Goal: Transaction & Acquisition: Purchase product/service

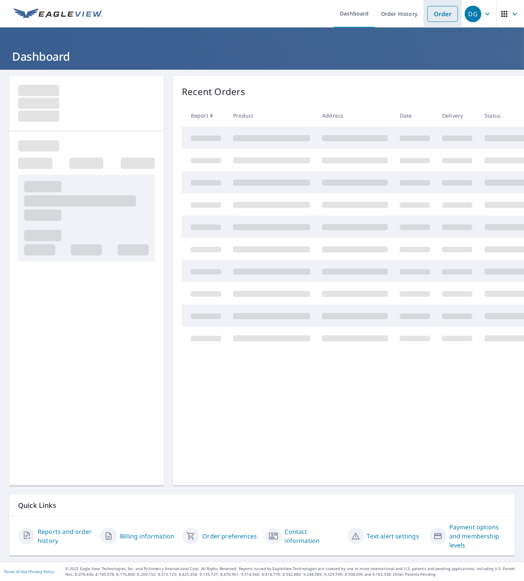
click at [440, 22] on li "Order" at bounding box center [442, 14] width 38 height 28
click at [440, 11] on link "Order" at bounding box center [442, 14] width 31 height 16
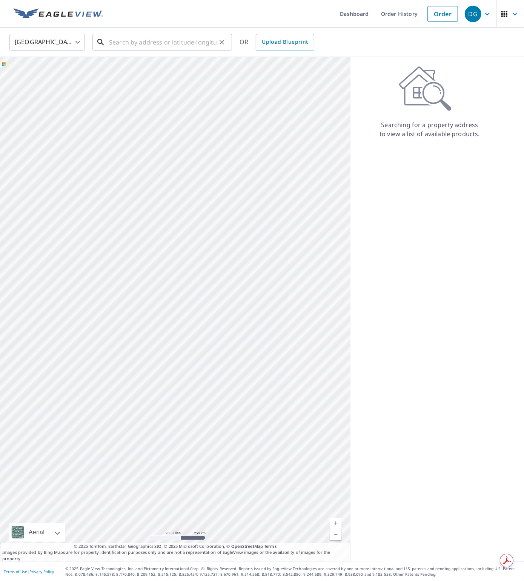
click at [143, 41] on input "text" at bounding box center [162, 42] width 107 height 21
paste input "[STREET_ADDRESS]"
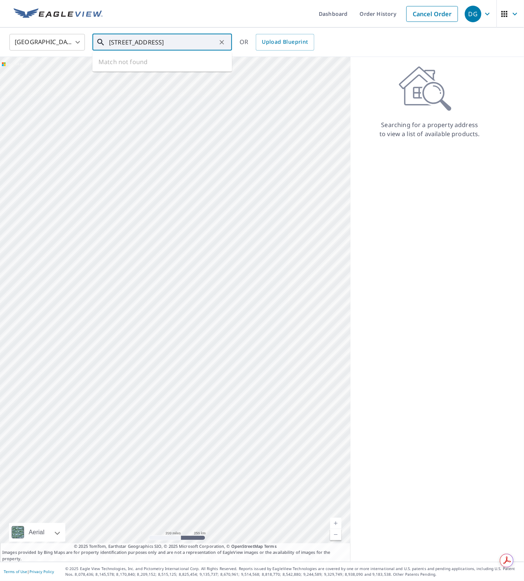
scroll to position [0, 24]
type input "[STREET_ADDRESS]"
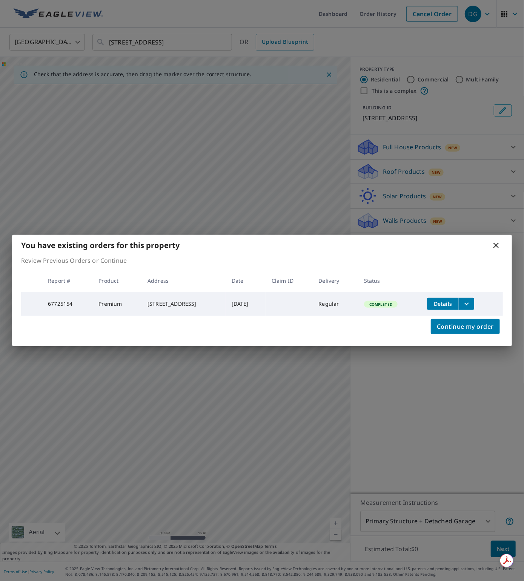
click at [64, 303] on td "67725154" at bounding box center [67, 304] width 51 height 24
copy td "67725154"
click at [496, 242] on icon at bounding box center [495, 245] width 9 height 9
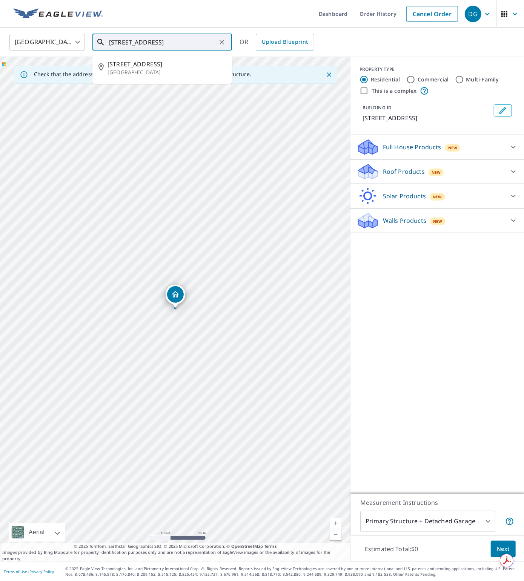
drag, startPoint x: 183, startPoint y: 49, endPoint x: 209, endPoint y: 44, distance: 26.5
click at [184, 48] on input "[STREET_ADDRESS]" at bounding box center [162, 42] width 107 height 21
drag, startPoint x: 225, startPoint y: 41, endPoint x: 201, endPoint y: 41, distance: 24.1
click at [224, 41] on button "Clear" at bounding box center [221, 42] width 11 height 11
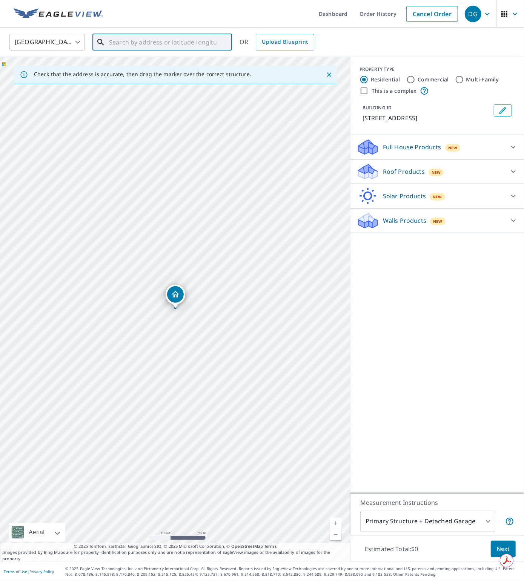
paste input "[STREET_ADDRESS]"
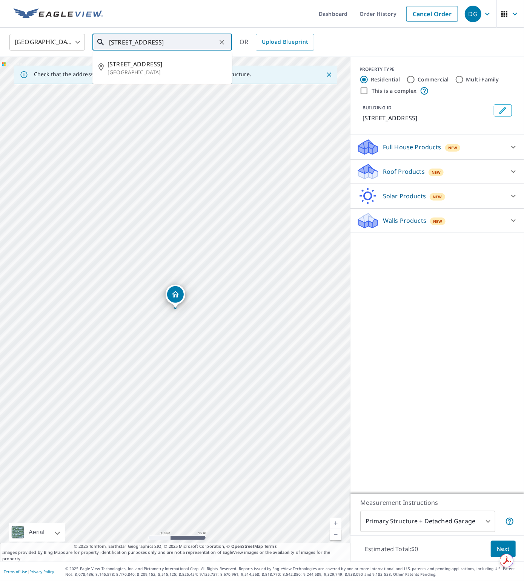
scroll to position [0, 11]
type input "[STREET_ADDRESS]"
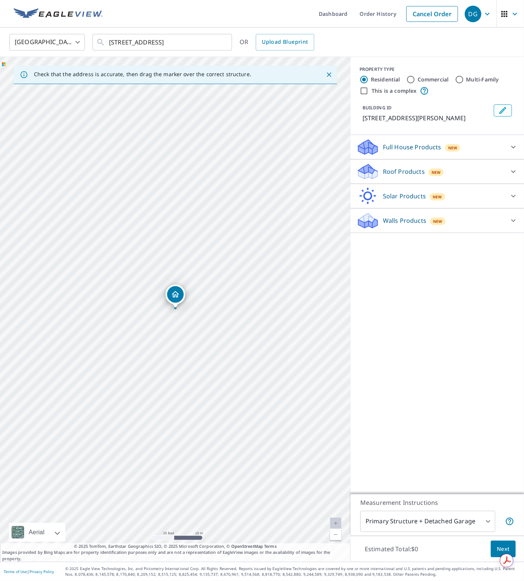
click at [387, 176] on p "Roof Products" at bounding box center [404, 171] width 42 height 9
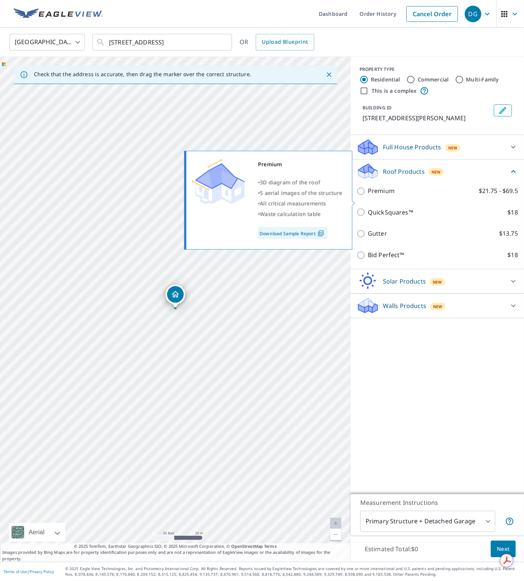
click at [390, 196] on p "Premium" at bounding box center [381, 190] width 27 height 9
click at [368, 196] on input "Premium $21.75 - $69.5" at bounding box center [361, 191] width 11 height 9
checkbox input "true"
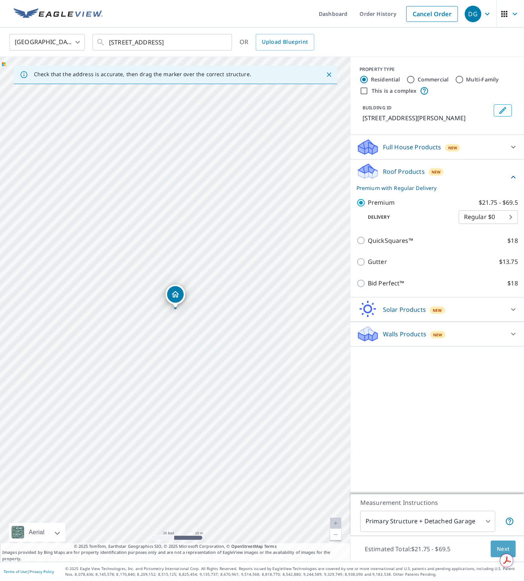
click at [501, 544] on span "Next" at bounding box center [502, 548] width 13 height 9
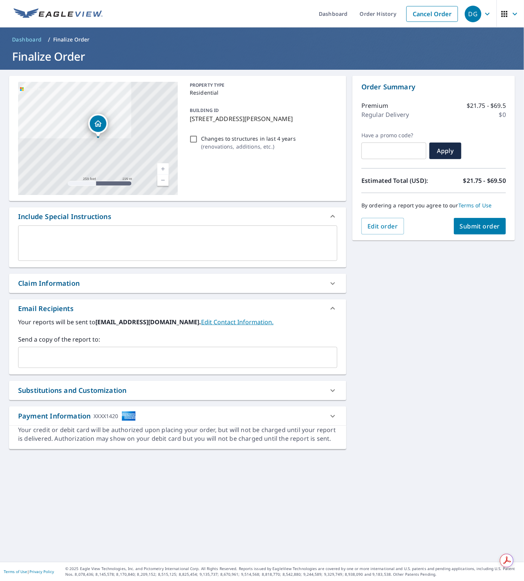
click at [211, 150] on p "( renovations, additions, etc. )" at bounding box center [248, 146] width 95 height 8
click at [198, 144] on input "Changes to structures in last 4 years ( renovations, additions, etc. )" at bounding box center [193, 139] width 9 height 9
click at [195, 144] on input "Changes to structures in last 4 years ( renovations, additions, etc. )" at bounding box center [193, 139] width 9 height 9
click at [231, 142] on p "Changes to structures in last 4 years" at bounding box center [248, 139] width 95 height 8
click at [198, 144] on input "Changes to structures in last 4 years ( renovations, additions, etc. )" at bounding box center [193, 139] width 9 height 9
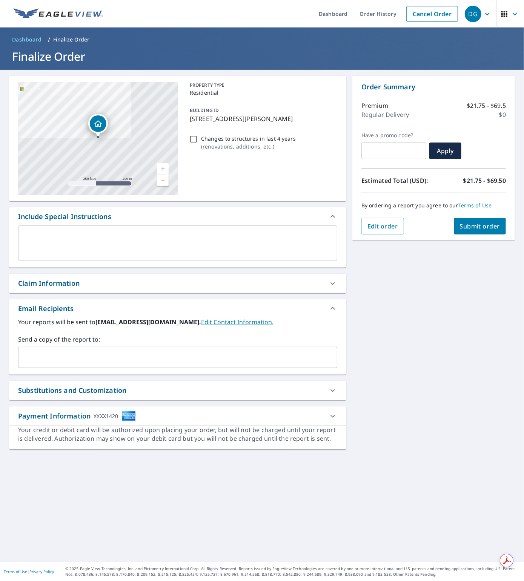
checkbox input "true"
click at [492, 223] on span "Submit order" at bounding box center [480, 226] width 40 height 8
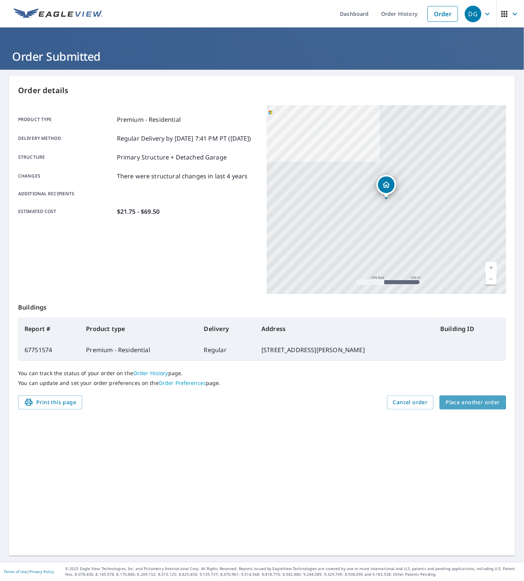
click at [457, 402] on span "Place another order" at bounding box center [472, 402] width 54 height 9
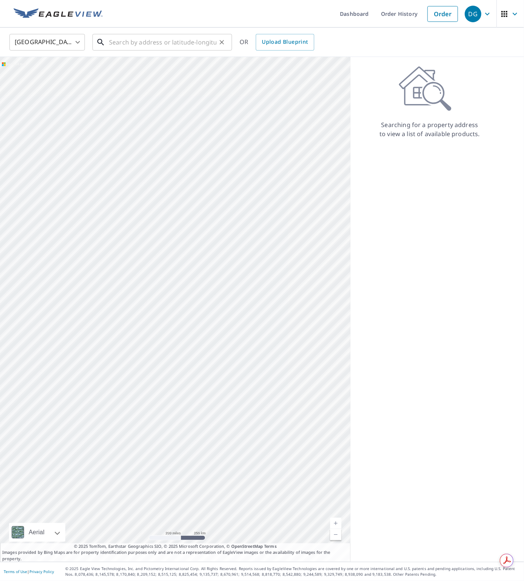
click at [132, 44] on input "text" at bounding box center [162, 42] width 107 height 21
paste input "[STREET_ADDRESS]"
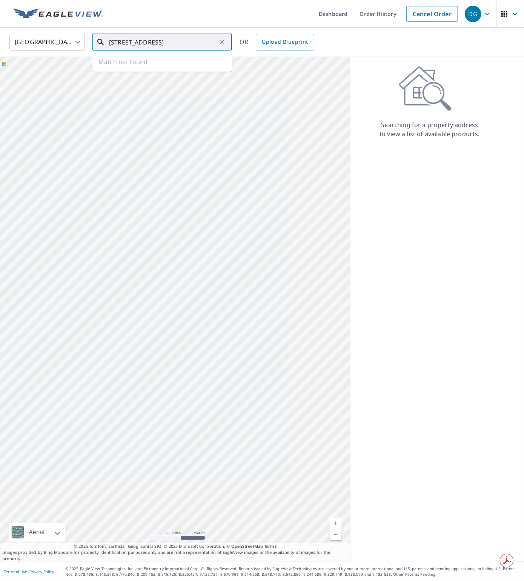
type input "[STREET_ADDRESS]"
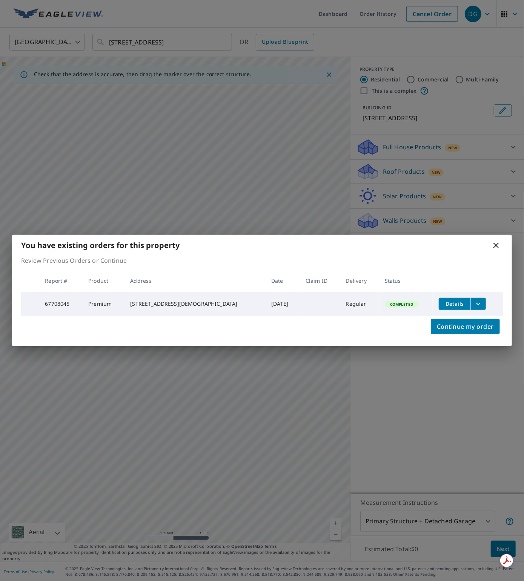
click at [54, 303] on td "67708045" at bounding box center [60, 304] width 43 height 24
click at [55, 303] on td "67708045" at bounding box center [60, 304] width 43 height 24
copy td "67708045"
click at [63, 302] on td "67708045" at bounding box center [60, 304] width 43 height 24
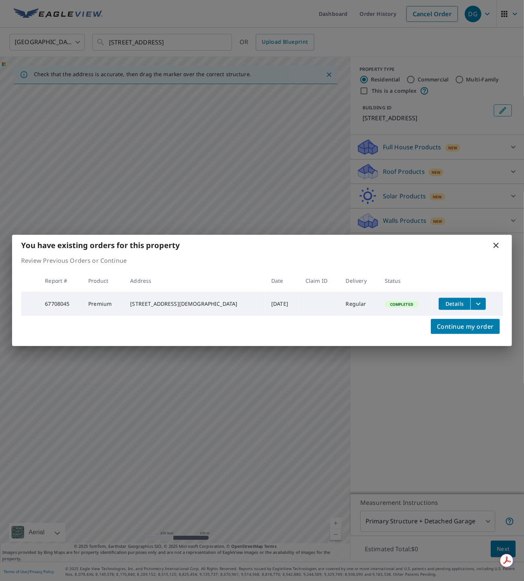
click at [61, 302] on td "67708045" at bounding box center [60, 304] width 43 height 24
copy td "67708045"
drag, startPoint x: 497, startPoint y: 245, endPoint x: 316, endPoint y: 153, distance: 202.8
click at [493, 243] on icon at bounding box center [495, 245] width 9 height 9
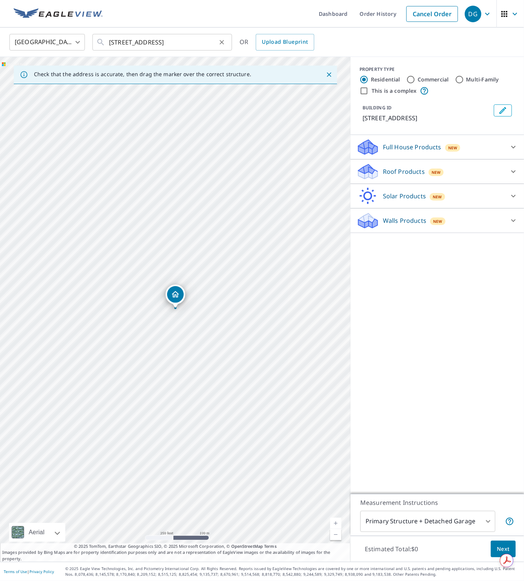
click at [224, 42] on icon "Clear" at bounding box center [222, 42] width 8 height 8
click at [136, 44] on input "text" at bounding box center [162, 42] width 107 height 21
paste input "[STREET_ADDRESS]"
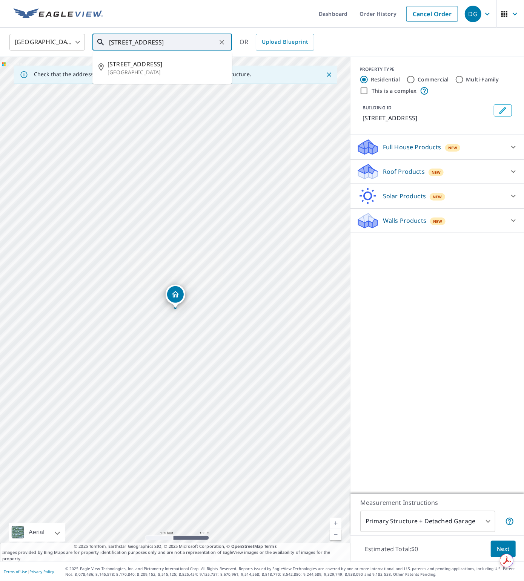
scroll to position [0, 4]
type input "[STREET_ADDRESS]"
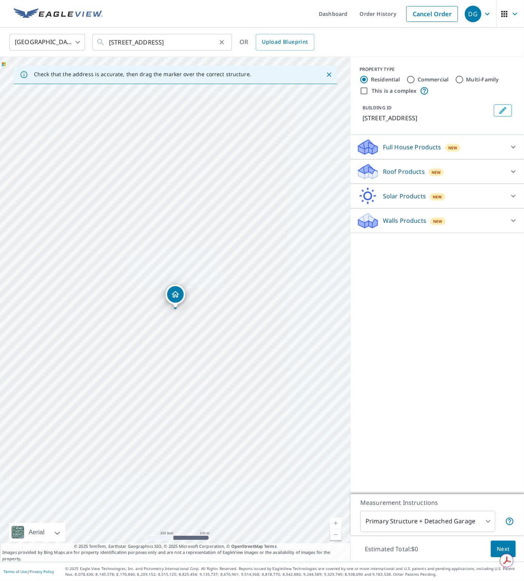
scroll to position [0, 0]
click at [373, 174] on icon at bounding box center [367, 168] width 19 height 9
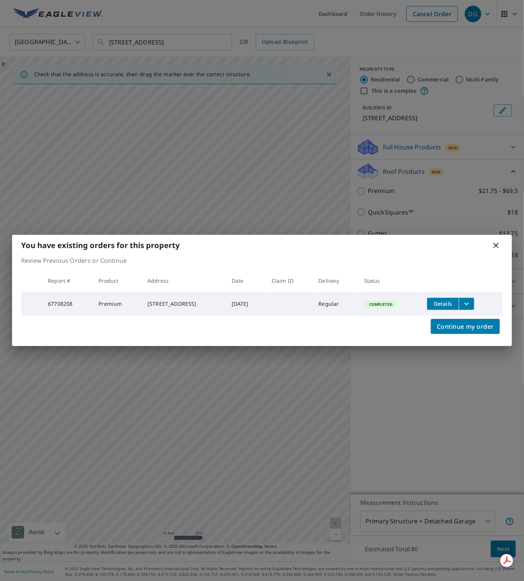
click at [64, 304] on td "67708208" at bounding box center [67, 304] width 51 height 24
copy td "67708208"
click at [61, 301] on td "67708208" at bounding box center [67, 304] width 51 height 24
click at [61, 302] on td "67708208" at bounding box center [67, 304] width 51 height 24
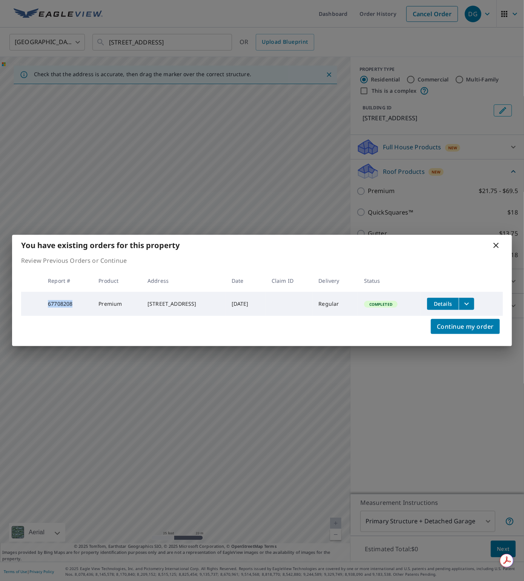
click at [61, 302] on td "67708208" at bounding box center [67, 304] width 51 height 24
drag, startPoint x: 494, startPoint y: 242, endPoint x: 489, endPoint y: 236, distance: 8.1
click at [494, 243] on icon at bounding box center [495, 245] width 5 height 5
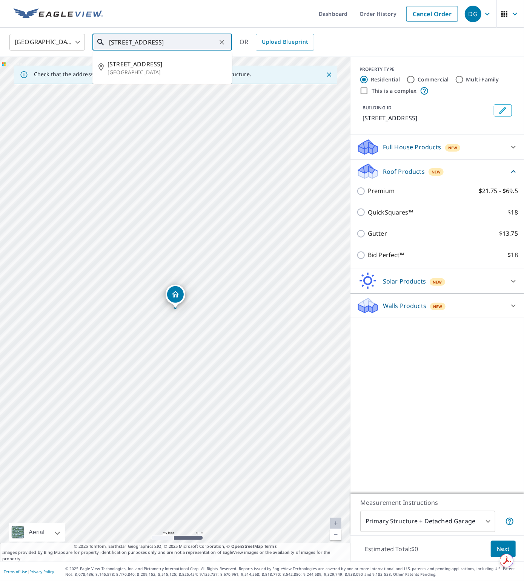
drag, startPoint x: 178, startPoint y: 40, endPoint x: 204, endPoint y: 42, distance: 25.7
click at [178, 40] on input "[STREET_ADDRESS]" at bounding box center [162, 42] width 107 height 21
drag, startPoint x: 222, startPoint y: 43, endPoint x: 185, endPoint y: 44, distance: 37.7
click at [222, 43] on icon "Clear" at bounding box center [221, 42] width 5 height 5
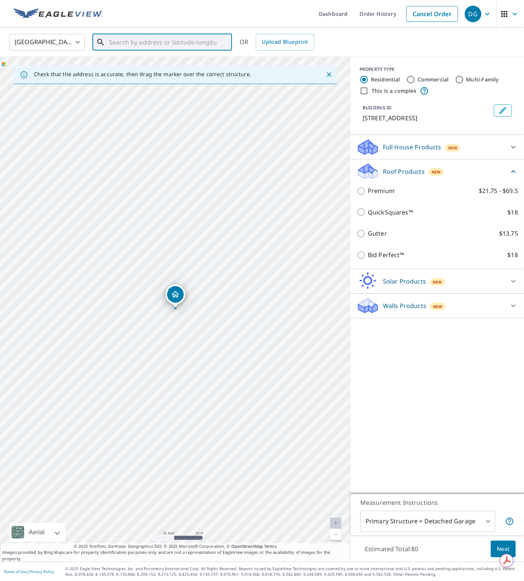
click at [145, 44] on input "text" at bounding box center [162, 42] width 107 height 21
paste input "[STREET_ADDRESS]"
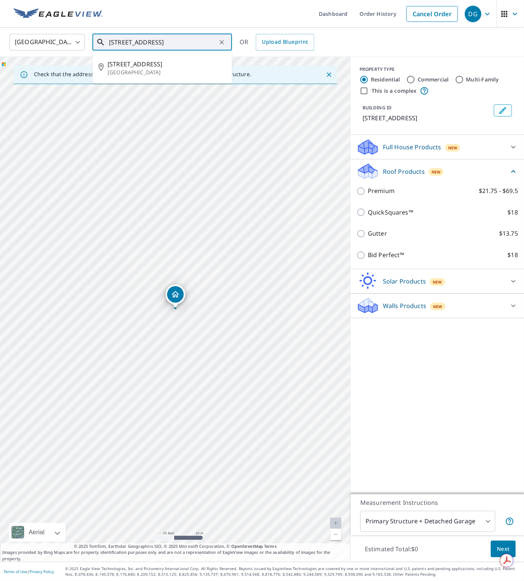
type input "[STREET_ADDRESS]"
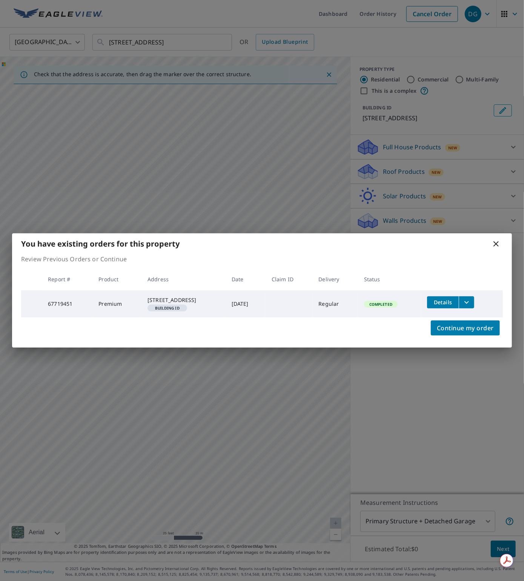
click at [389, 173] on div "You have existing orders for this property Review Previous Orders or Continue R…" at bounding box center [262, 290] width 524 height 581
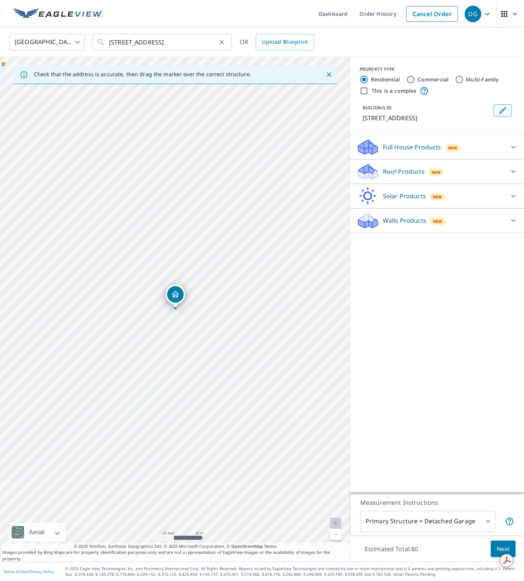
click at [221, 41] on icon "Clear" at bounding box center [222, 42] width 8 height 8
click at [167, 41] on input "text" at bounding box center [162, 42] width 107 height 21
paste input "[STREET_ADDRESS]"
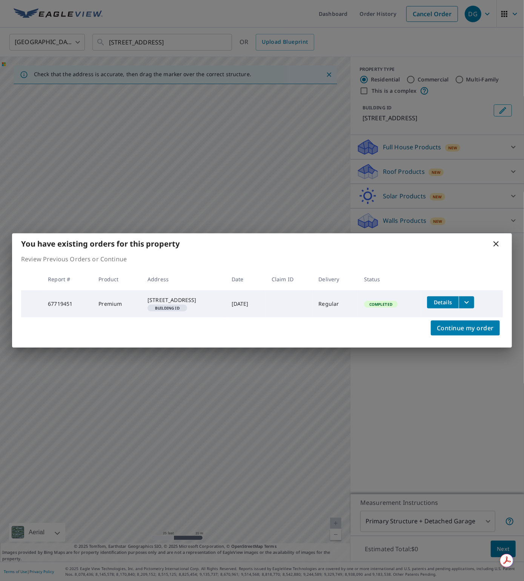
click at [58, 304] on td "67719451" at bounding box center [67, 303] width 51 height 27
copy td "67719451"
drag, startPoint x: 498, startPoint y: 239, endPoint x: 447, endPoint y: 197, distance: 66.4
click at [498, 239] on icon at bounding box center [495, 243] width 9 height 9
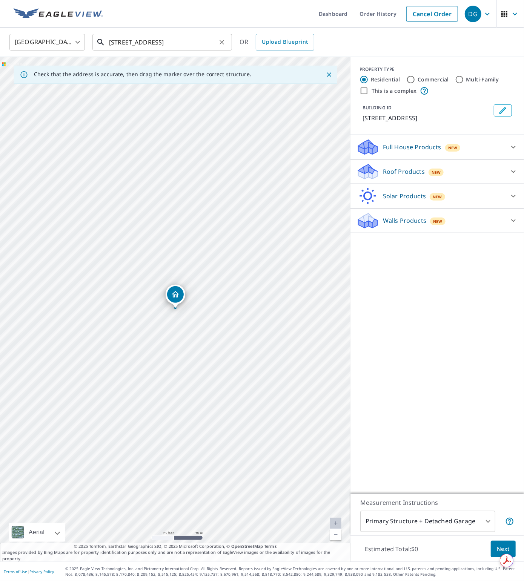
click at [152, 44] on input "[STREET_ADDRESS]" at bounding box center [162, 42] width 107 height 21
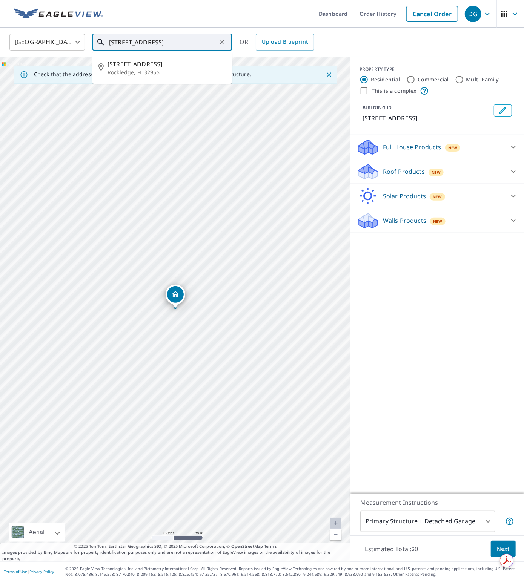
click at [152, 44] on input "[STREET_ADDRESS]" at bounding box center [162, 42] width 107 height 21
paste input "[STREET_ADDRESS]"
type input "[STREET_ADDRESS]"
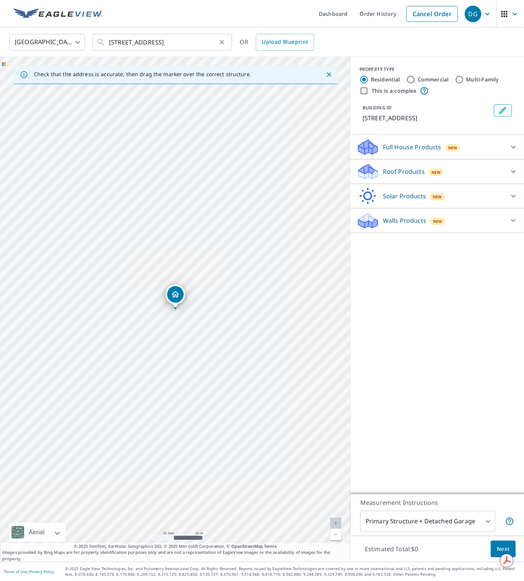
scroll to position [0, 0]
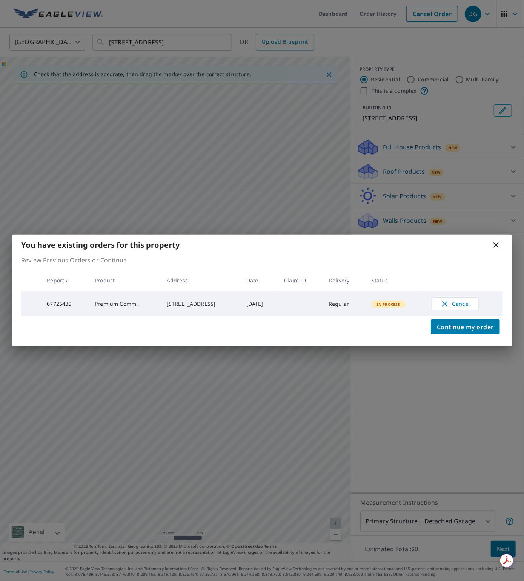
click at [495, 243] on icon at bounding box center [495, 244] width 5 height 5
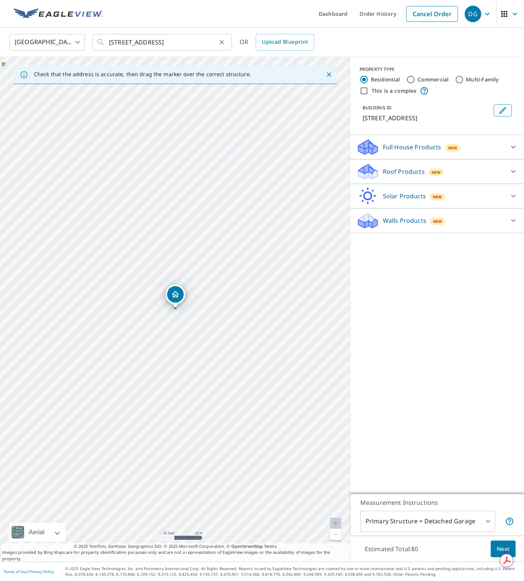
click at [222, 41] on icon "Clear" at bounding box center [221, 42] width 5 height 5
click at [161, 42] on input "text" at bounding box center [162, 42] width 107 height 21
paste input "[STREET_ADDRESS]"
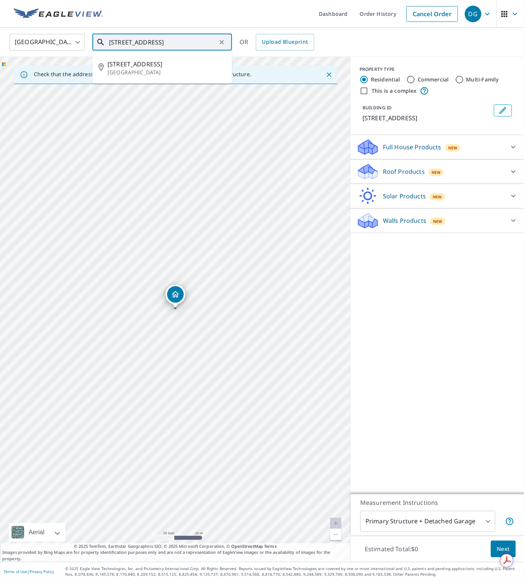
type input "[STREET_ADDRESS]"
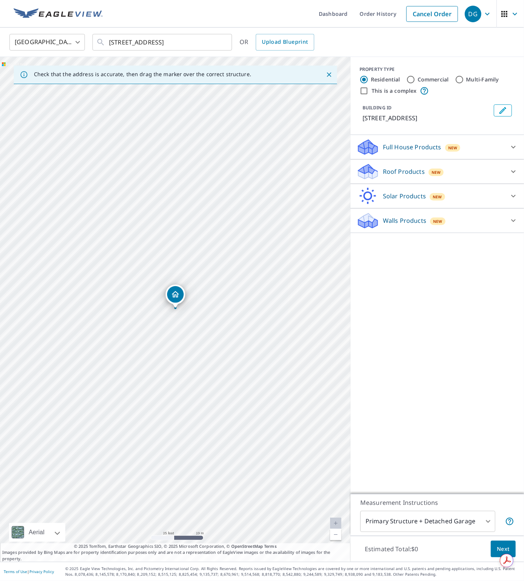
click at [380, 170] on div "Roof Products New" at bounding box center [430, 172] width 148 height 18
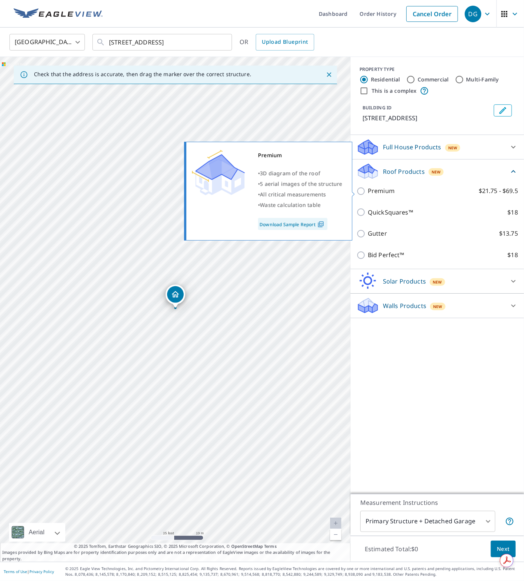
click at [389, 191] on p "Premium" at bounding box center [381, 190] width 27 height 9
click at [368, 191] on input "Premium $21.75 - $69.5" at bounding box center [361, 191] width 11 height 9
checkbox input "true"
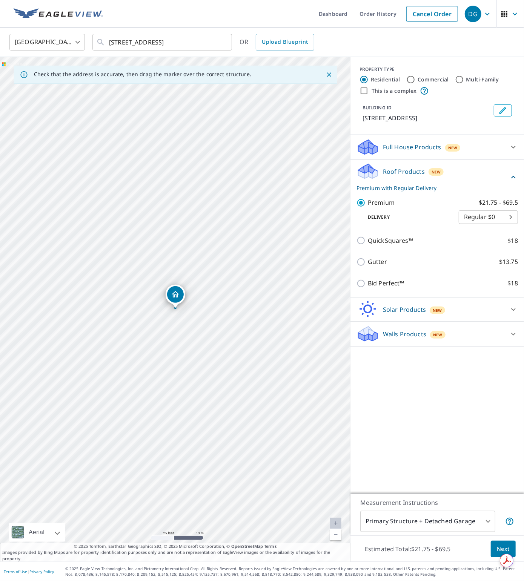
click at [509, 547] on span "Next" at bounding box center [502, 548] width 13 height 9
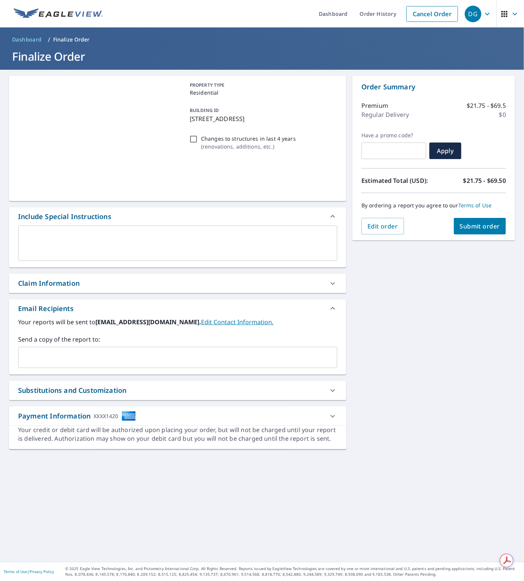
click at [194, 139] on input "Changes to structures in last 4 years ( renovations, additions, etc. )" at bounding box center [193, 139] width 9 height 9
checkbox input "true"
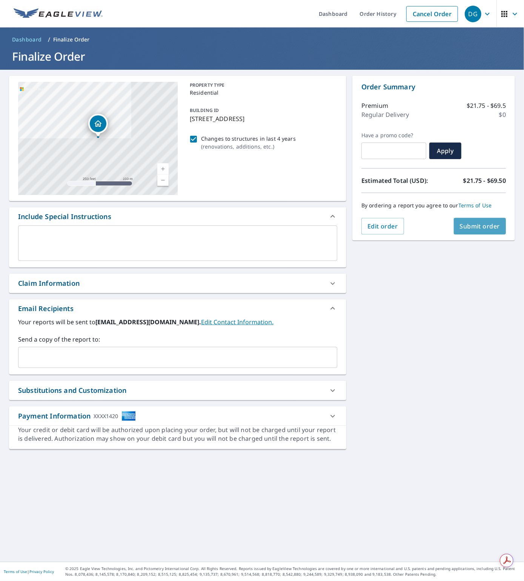
click at [453, 224] on button "Submit order" at bounding box center [479, 226] width 52 height 17
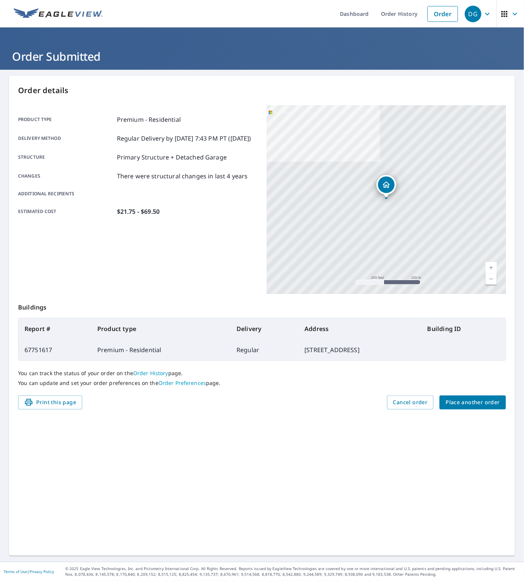
click at [461, 401] on span "Place another order" at bounding box center [472, 402] width 54 height 9
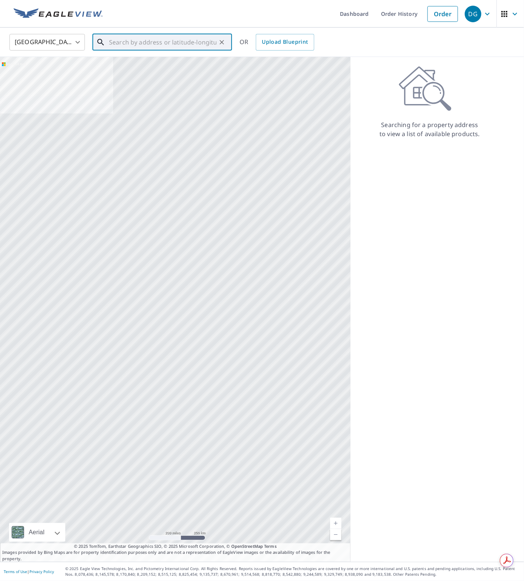
click at [144, 38] on input "text" at bounding box center [162, 42] width 107 height 21
paste input "[STREET_ADDRESS]"
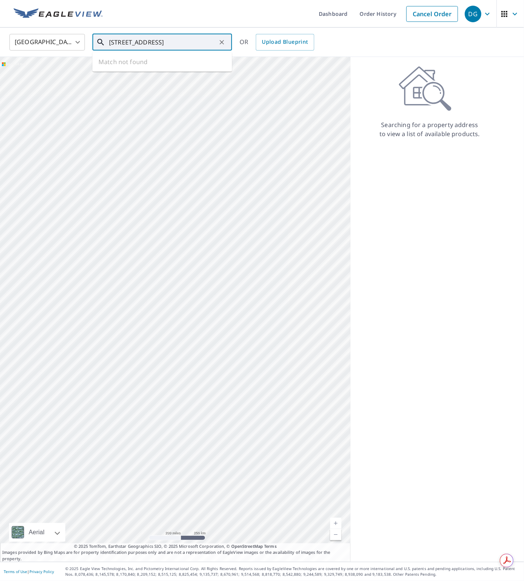
type input "[STREET_ADDRESS]"
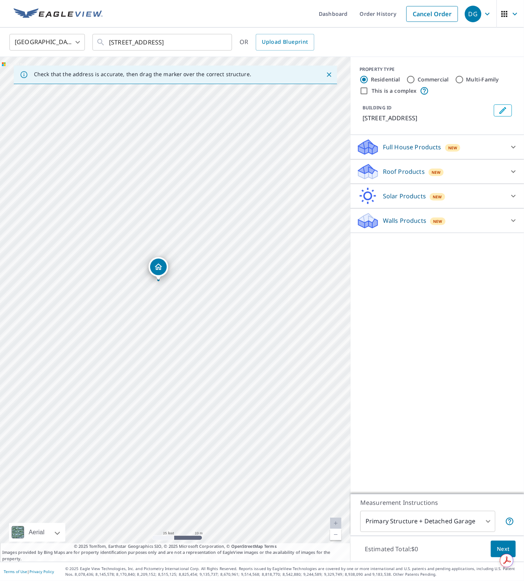
click at [380, 181] on div "Roof Products New" at bounding box center [430, 172] width 148 height 18
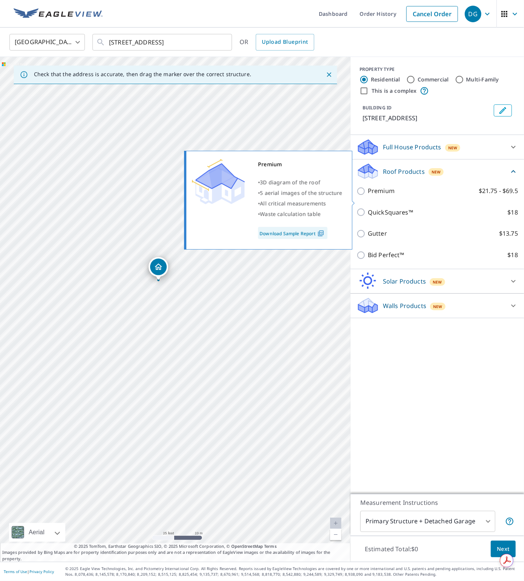
click at [374, 196] on p "Premium" at bounding box center [381, 190] width 27 height 9
click at [368, 196] on input "Premium $21.75 - $69.5" at bounding box center [361, 191] width 11 height 9
checkbox input "true"
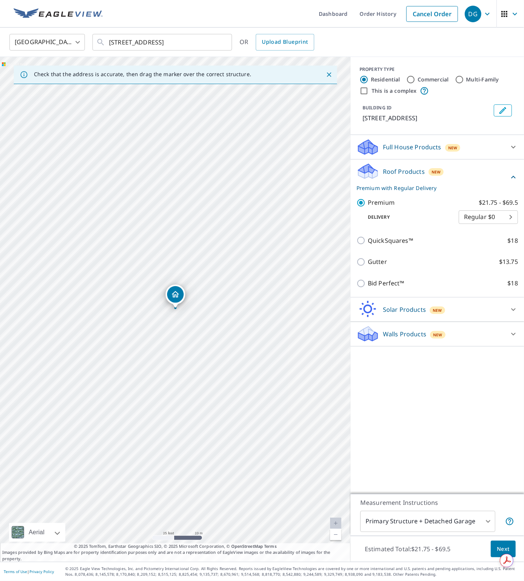
click at [498, 548] on span "Next" at bounding box center [502, 548] width 13 height 9
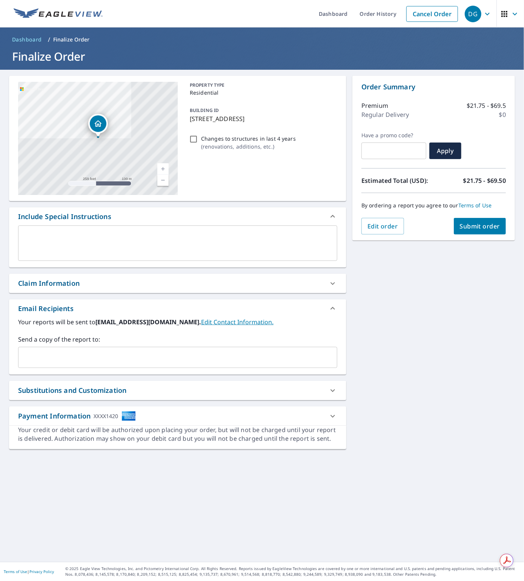
click at [197, 138] on input "Changes to structures in last 4 years ( renovations, additions, etc. )" at bounding box center [193, 139] width 9 height 9
checkbox input "true"
click at [473, 234] on button "Submit order" at bounding box center [479, 226] width 52 height 17
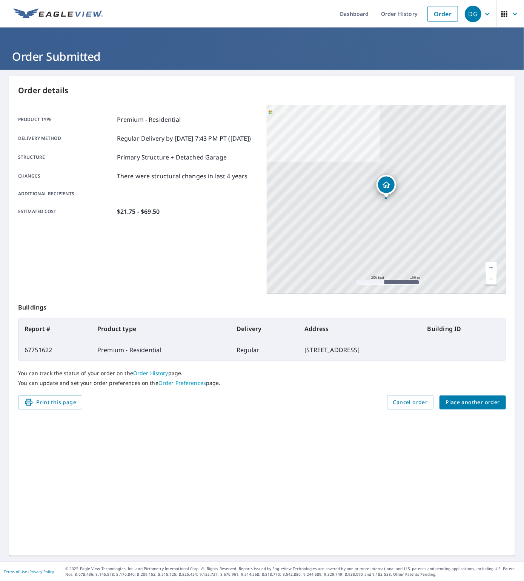
click at [472, 409] on button "Place another order" at bounding box center [472, 402] width 66 height 14
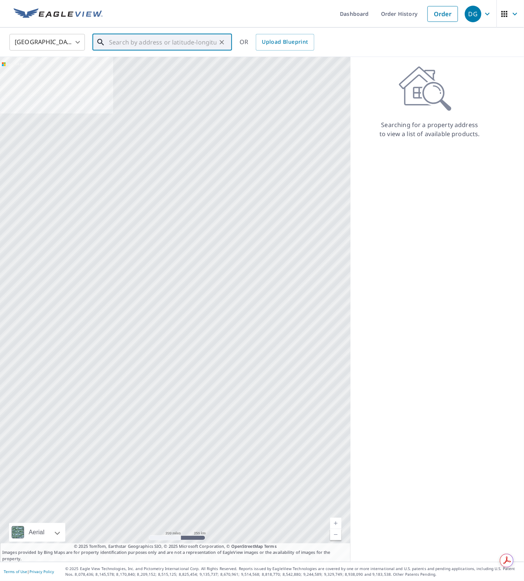
click at [173, 42] on input "text" at bounding box center [162, 42] width 107 height 21
paste input "[STREET_ADDRESS][PERSON_NAME]"
type input "[STREET_ADDRESS][PERSON_NAME]"
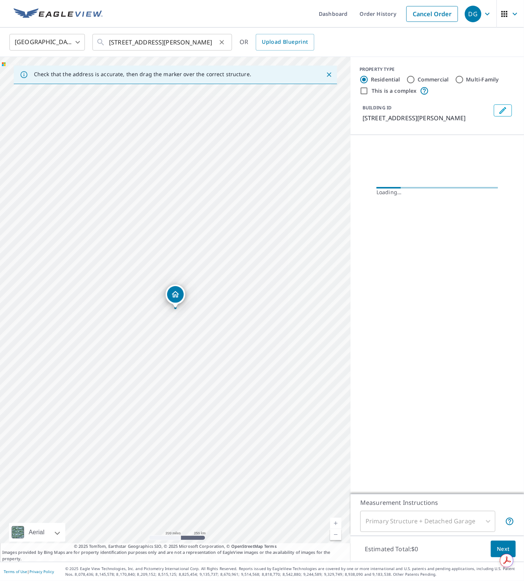
scroll to position [0, 0]
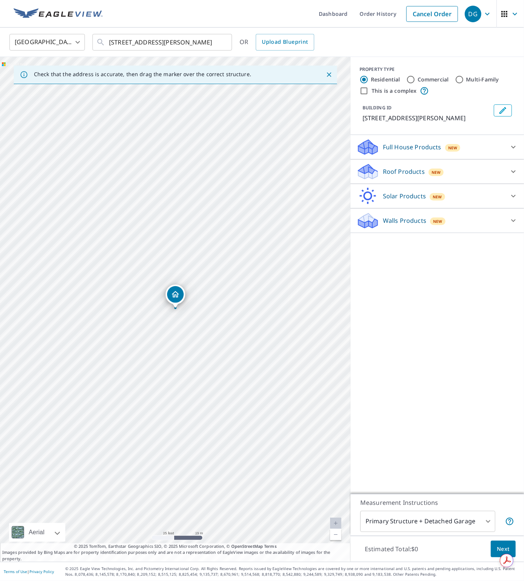
click at [380, 181] on div "Roof Products New" at bounding box center [430, 172] width 148 height 18
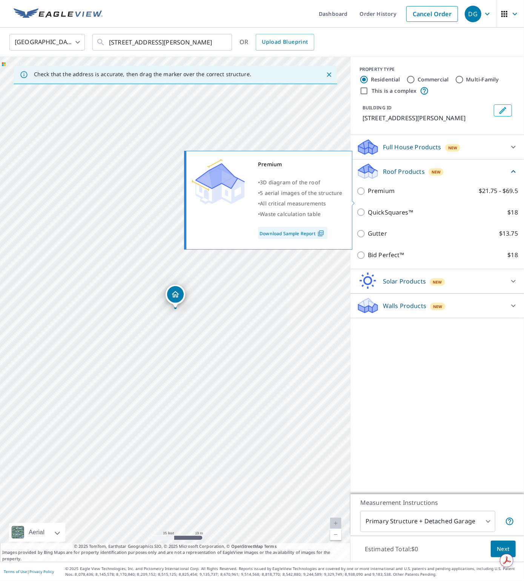
click at [385, 196] on p "Premium" at bounding box center [381, 190] width 27 height 9
click at [368, 196] on input "Premium $21.75 - $69.5" at bounding box center [361, 191] width 11 height 9
checkbox input "true"
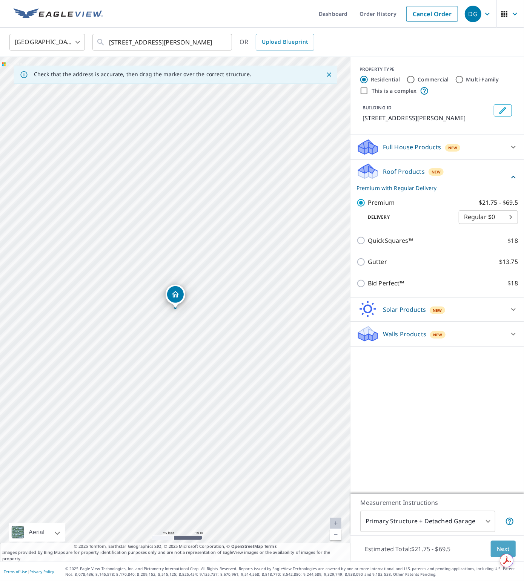
click at [501, 543] on button "Next" at bounding box center [502, 549] width 25 height 17
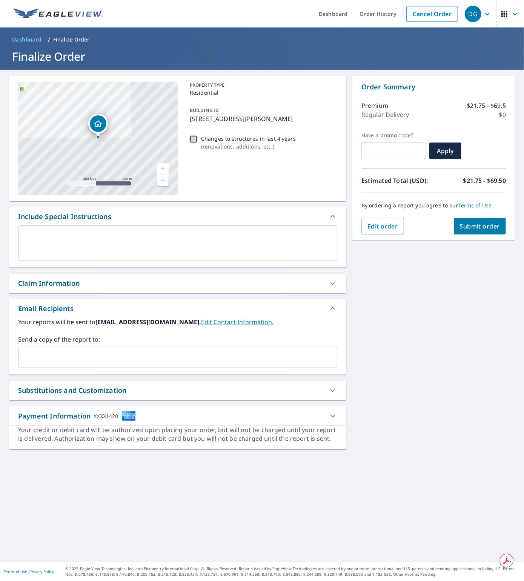
click at [193, 138] on input "Changes to structures in last 4 years ( renovations, additions, etc. )" at bounding box center [193, 139] width 9 height 9
checkbox input "true"
click at [478, 227] on span "Submit order" at bounding box center [480, 226] width 40 height 8
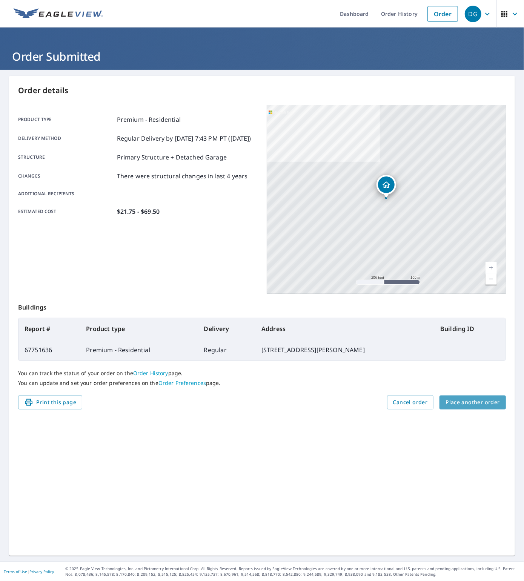
click at [483, 403] on span "Place another order" at bounding box center [472, 402] width 54 height 9
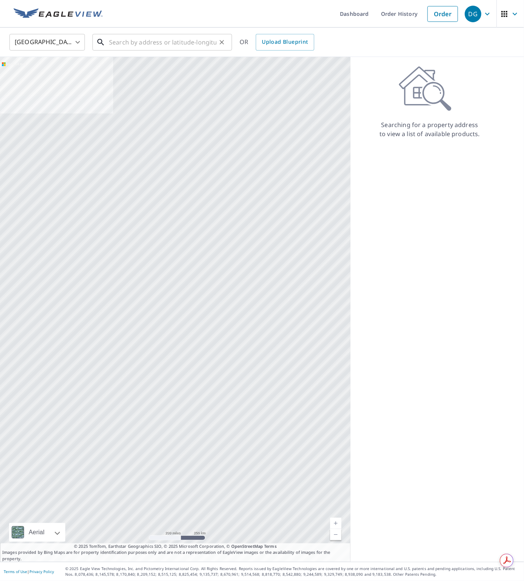
click at [138, 46] on input "text" at bounding box center [162, 42] width 107 height 21
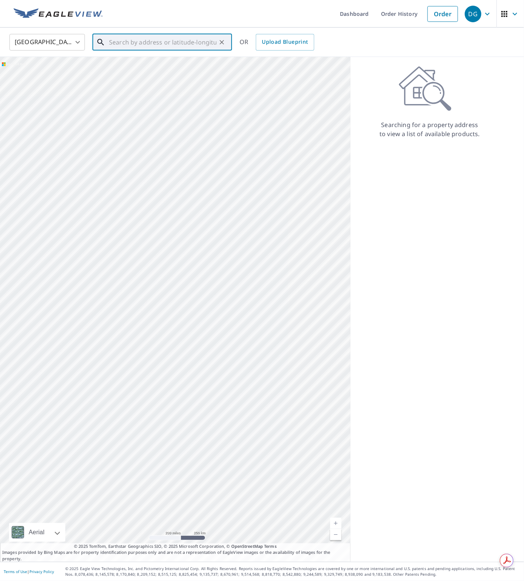
paste input "[STREET_ADDRESS]"
type input "[STREET_ADDRESS]"
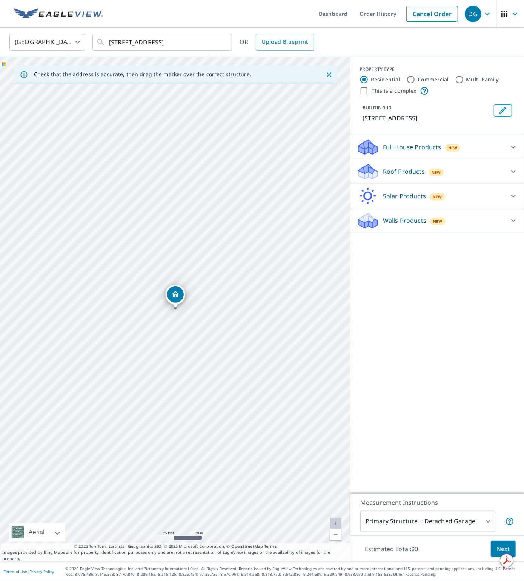
click at [387, 171] on p "Roof Products" at bounding box center [404, 171] width 42 height 9
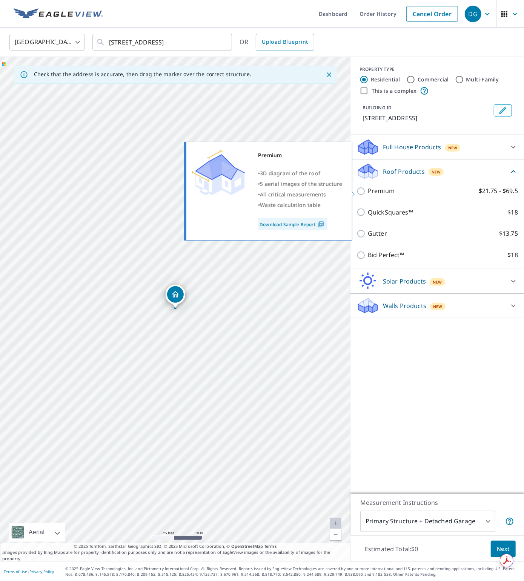
click at [389, 193] on p "Premium" at bounding box center [381, 190] width 27 height 9
click at [368, 193] on input "Premium $21.75 - $69.5" at bounding box center [361, 191] width 11 height 9
checkbox input "true"
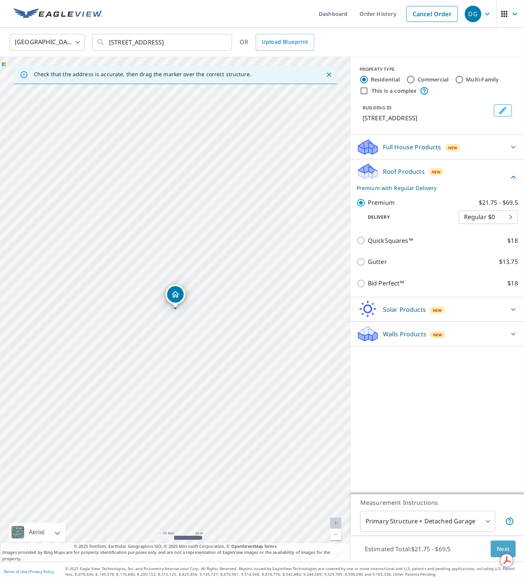
click at [505, 545] on span "Next" at bounding box center [502, 548] width 13 height 9
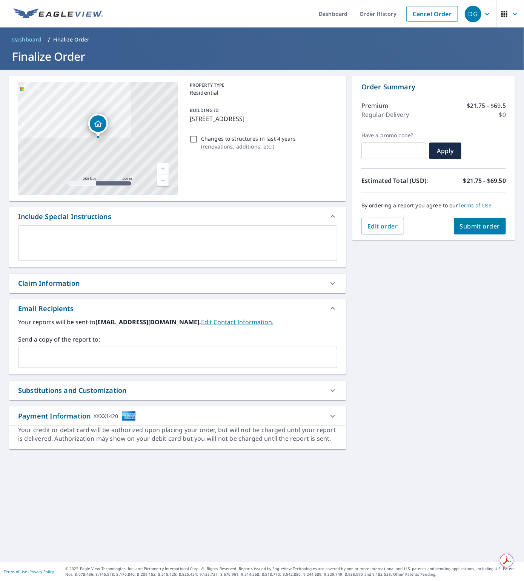
drag, startPoint x: 193, startPoint y: 138, endPoint x: 258, endPoint y: 172, distance: 73.2
click at [193, 138] on input "Changes to structures in last 4 years ( renovations, additions, etc. )" at bounding box center [193, 139] width 9 height 9
checkbox input "true"
click at [468, 227] on span "Submit order" at bounding box center [480, 226] width 40 height 8
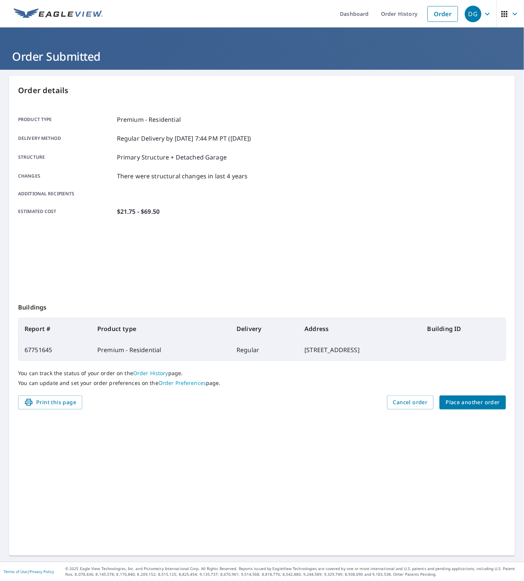
click at [467, 404] on span "Place another order" at bounding box center [472, 402] width 54 height 9
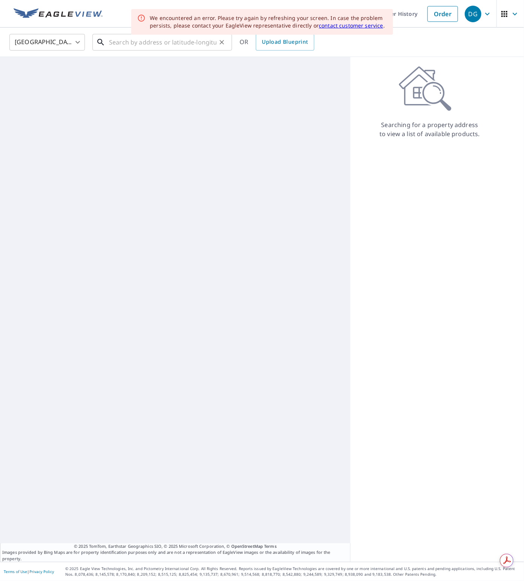
click at [169, 47] on input "text" at bounding box center [162, 42] width 107 height 21
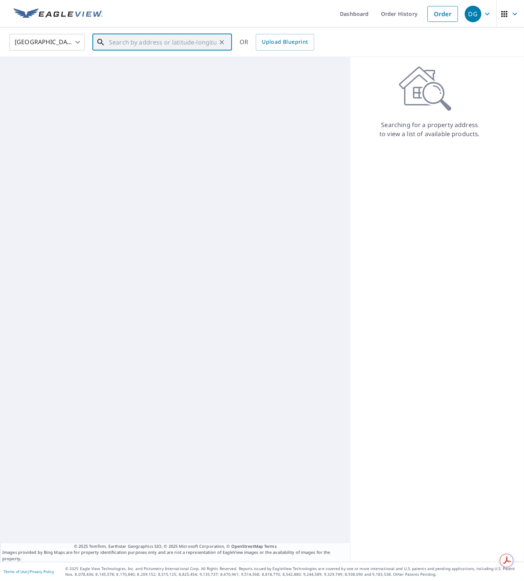
paste input "[STREET_ADDRESS][PERSON_NAME]"
type input "[STREET_ADDRESS][PERSON_NAME]"
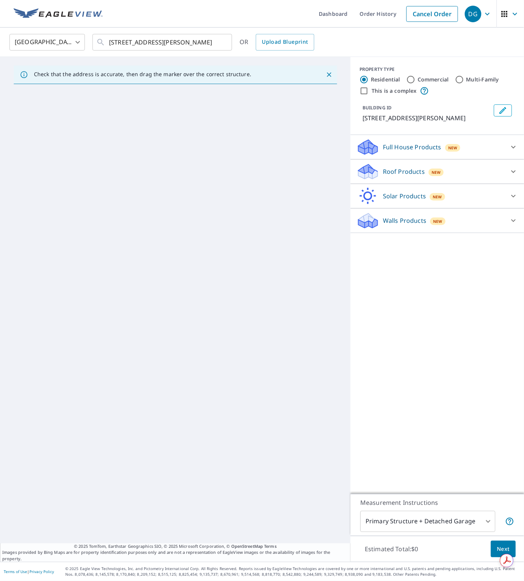
click at [403, 175] on p "Roof Products" at bounding box center [404, 171] width 42 height 9
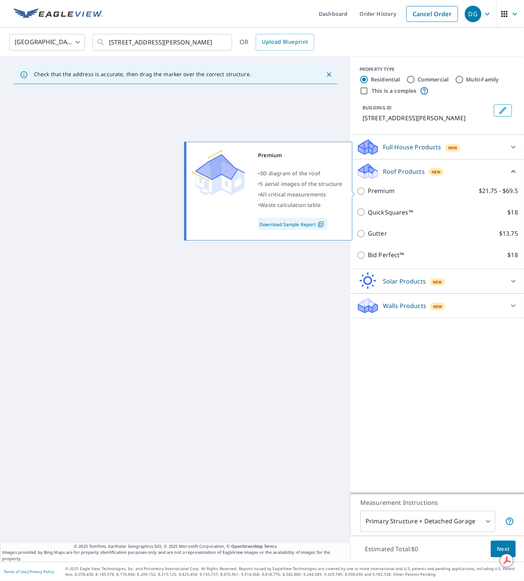
click at [374, 193] on p "Premium" at bounding box center [381, 190] width 27 height 9
click at [368, 193] on input "Premium $21.75 - $69.5" at bounding box center [361, 191] width 11 height 9
checkbox input "true"
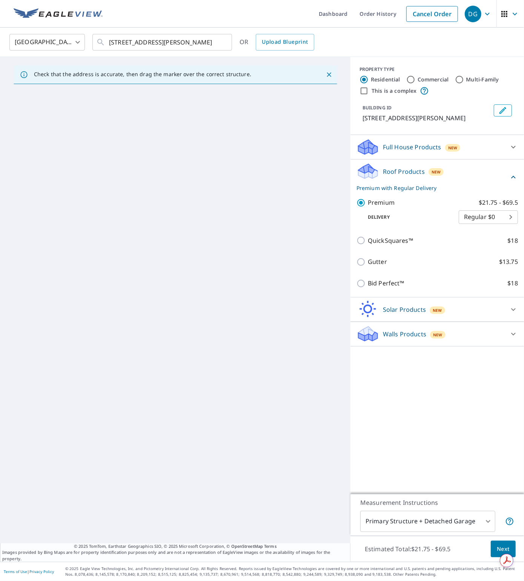
click at [496, 547] on span "Next" at bounding box center [502, 548] width 13 height 9
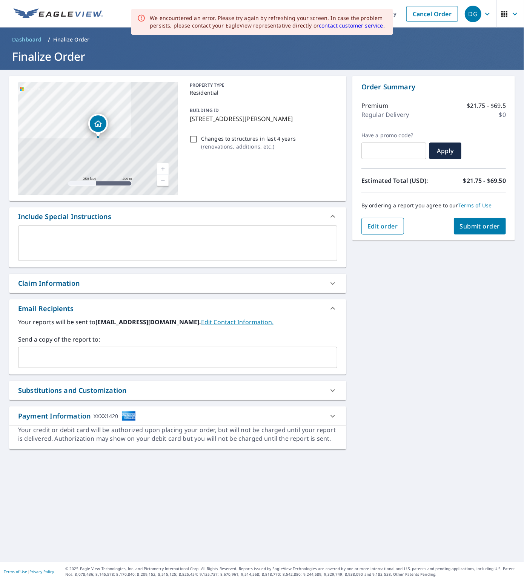
click at [379, 230] on span "Edit order" at bounding box center [382, 226] width 31 height 8
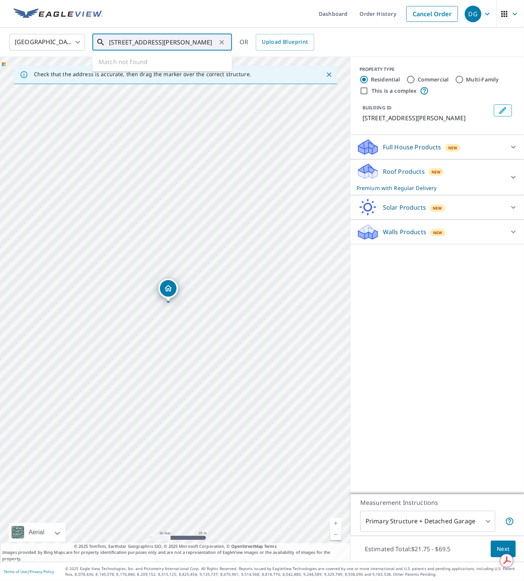
click at [208, 46] on input "[STREET_ADDRESS][PERSON_NAME]" at bounding box center [162, 42] width 107 height 21
click at [221, 42] on icon "Clear" at bounding box center [221, 42] width 5 height 5
click at [137, 44] on input "text" at bounding box center [162, 42] width 107 height 21
paste input "[STREET_ADDRESS][PERSON_NAME]"
type input "[STREET_ADDRESS][PERSON_NAME]"
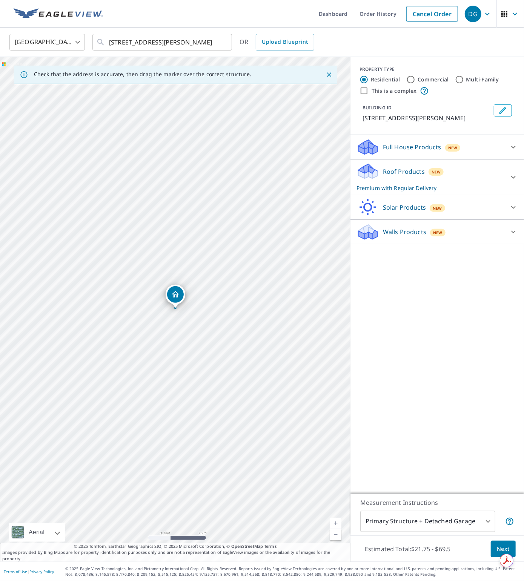
click at [399, 170] on p "Roof Products" at bounding box center [404, 171] width 42 height 9
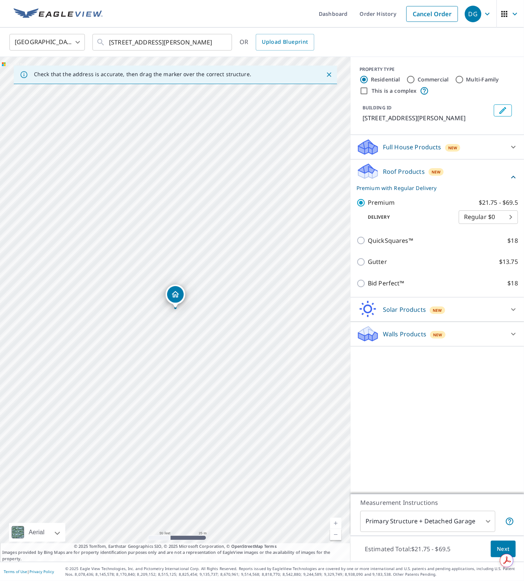
click at [501, 546] on span "Next" at bounding box center [502, 548] width 13 height 9
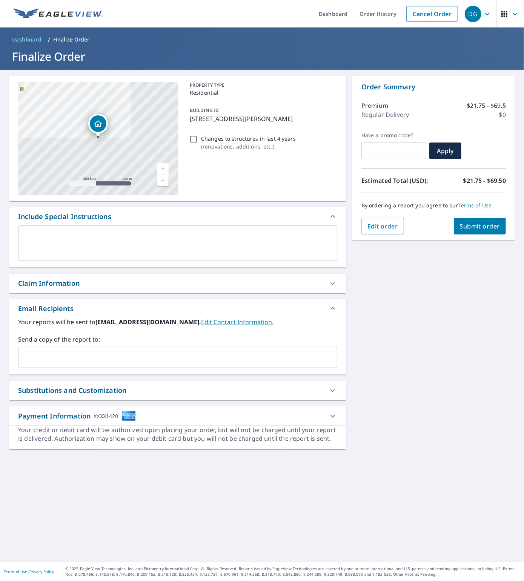
click at [195, 140] on input "Changes to structures in last 4 years ( renovations, additions, etc. )" at bounding box center [193, 139] width 9 height 9
checkbox input "true"
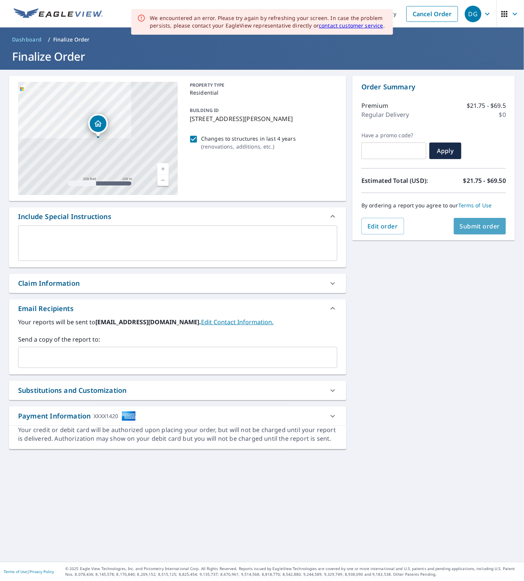
click at [469, 224] on span "Submit order" at bounding box center [480, 226] width 40 height 8
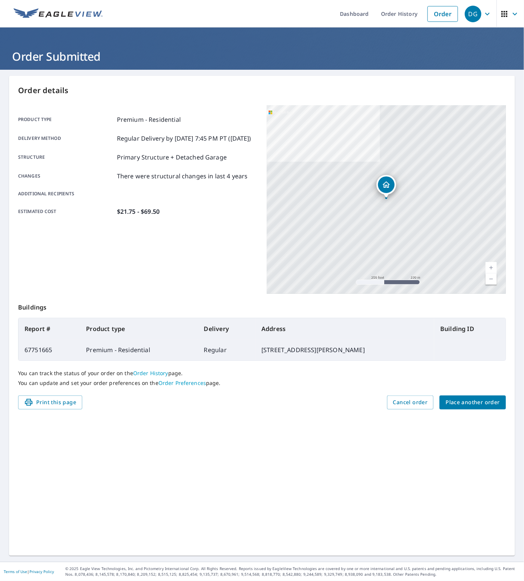
drag, startPoint x: 471, startPoint y: 405, endPoint x: 467, endPoint y: 403, distance: 4.9
click at [467, 403] on span "Place another order" at bounding box center [472, 402] width 54 height 9
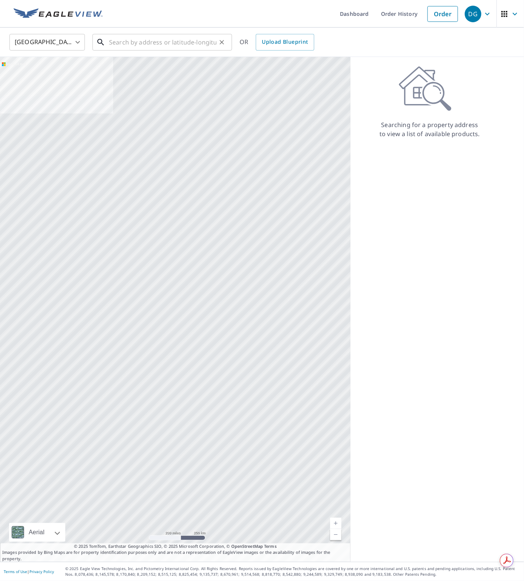
drag, startPoint x: 158, startPoint y: 43, endPoint x: 154, endPoint y: 42, distance: 3.8
click at [157, 43] on input "text" at bounding box center [162, 42] width 107 height 21
paste input "[STREET_ADDRESS]"
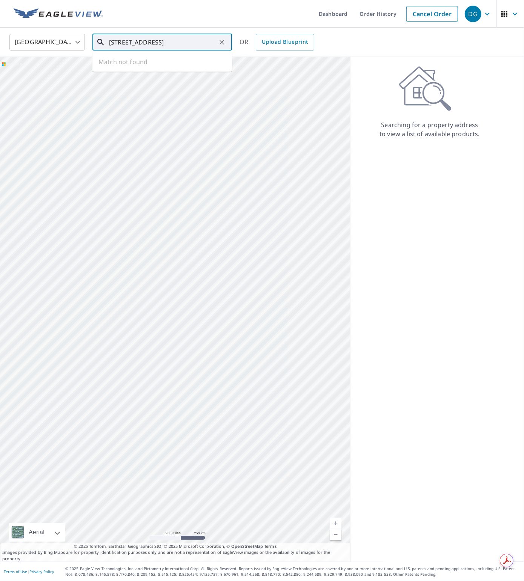
scroll to position [0, 20]
type input "[STREET_ADDRESS]"
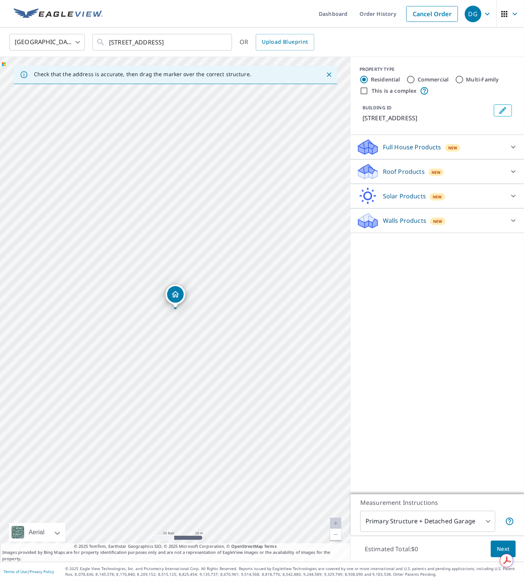
click at [392, 176] on p "Roof Products" at bounding box center [404, 171] width 42 height 9
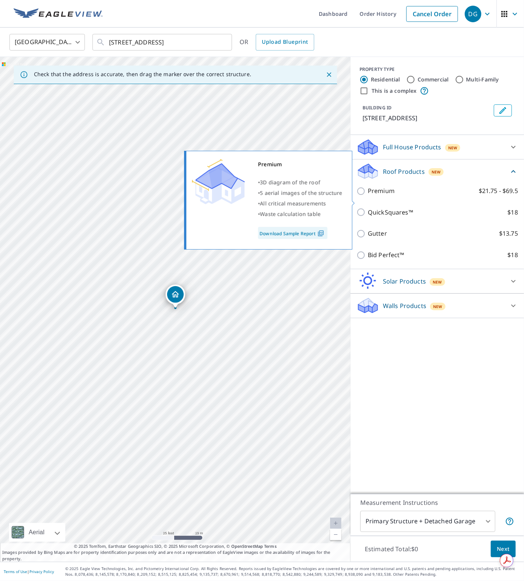
click at [384, 196] on p "Premium" at bounding box center [381, 190] width 27 height 9
click at [368, 196] on input "Premium $21.75 - $69.5" at bounding box center [361, 191] width 11 height 9
checkbox input "true"
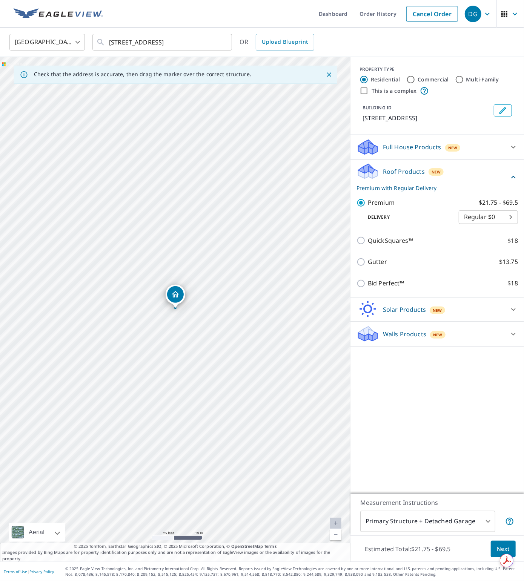
click at [504, 545] on span "Next" at bounding box center [502, 548] width 13 height 9
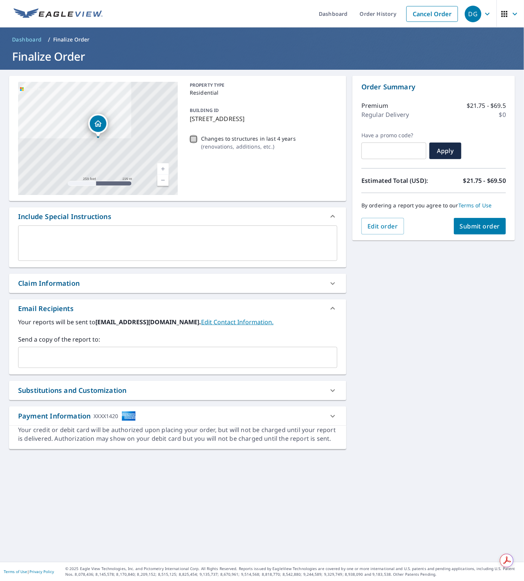
click at [194, 139] on input "Changes to structures in last 4 years ( renovations, additions, etc. )" at bounding box center [193, 139] width 9 height 9
checkbox input "true"
click at [485, 225] on span "Submit order" at bounding box center [480, 226] width 40 height 8
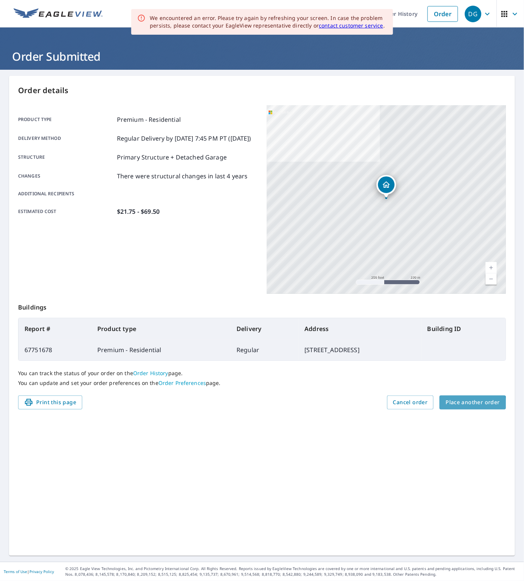
click at [459, 406] on span "Place another order" at bounding box center [472, 402] width 54 height 9
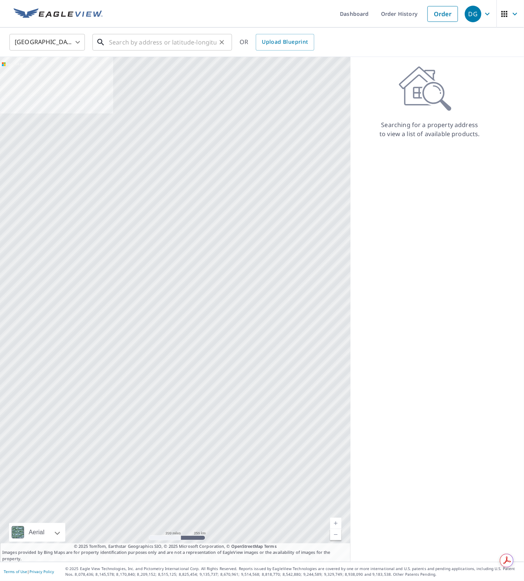
click at [155, 46] on input "text" at bounding box center [162, 42] width 107 height 21
paste input "[STREET_ADDRESS]"
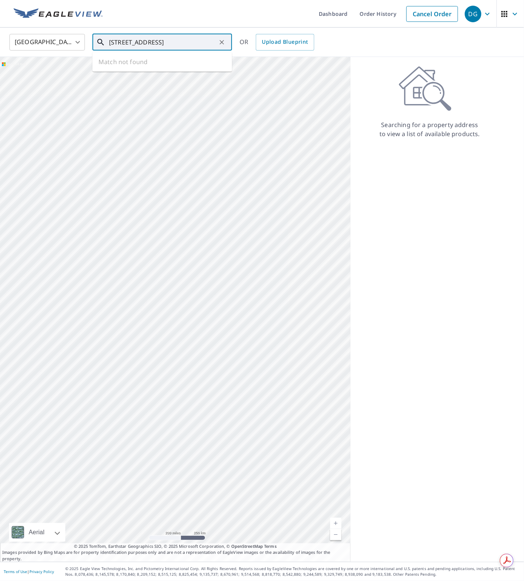
type input "[STREET_ADDRESS]"
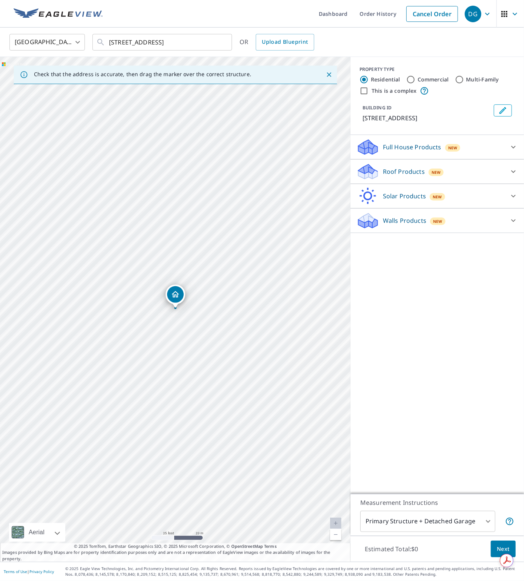
click at [388, 173] on p "Roof Products" at bounding box center [404, 171] width 42 height 9
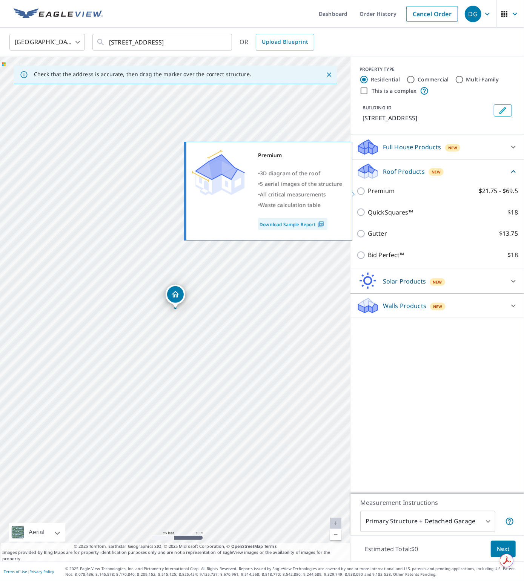
click at [387, 189] on p "Premium" at bounding box center [381, 190] width 27 height 9
click at [368, 189] on input "Premium $21.75 - $69.5" at bounding box center [361, 191] width 11 height 9
checkbox input "true"
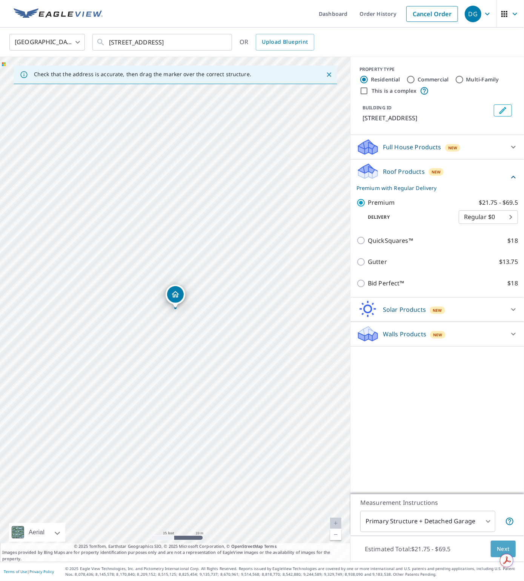
click at [503, 544] on span "Next" at bounding box center [502, 548] width 13 height 9
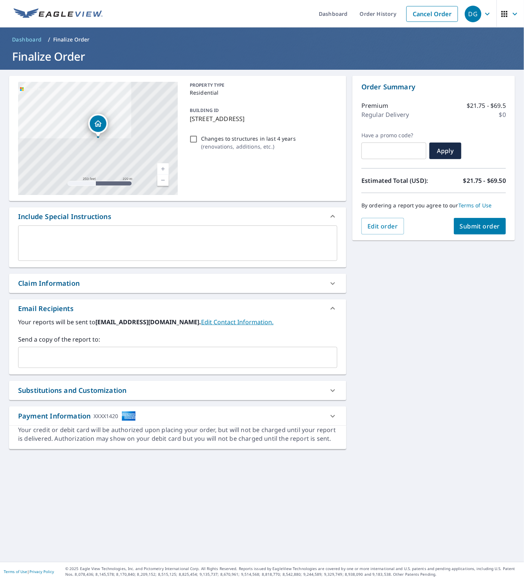
click at [195, 140] on input "Changes to structures in last 4 years ( renovations, additions, etc. )" at bounding box center [193, 139] width 9 height 9
checkbox input "true"
drag, startPoint x: 436, startPoint y: 280, endPoint x: 459, endPoint y: 242, distance: 45.3
click at [436, 280] on div "[STREET_ADDRESS] Aerial Road A standard road map Aerial A detailed look from ab…" at bounding box center [262, 316] width 524 height 492
click at [473, 225] on span "Submit order" at bounding box center [480, 226] width 40 height 8
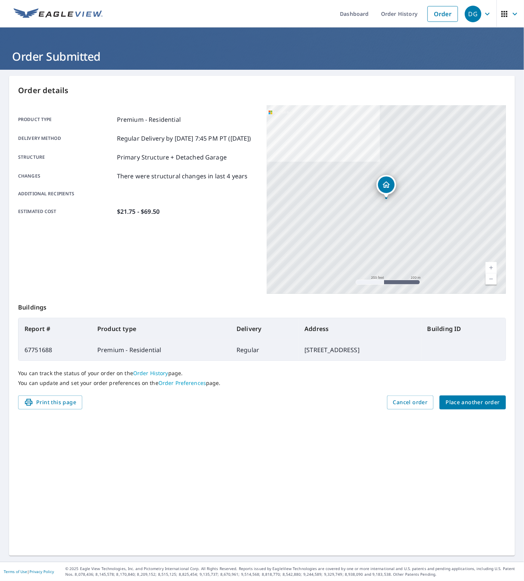
click at [460, 401] on span "Place another order" at bounding box center [472, 402] width 54 height 9
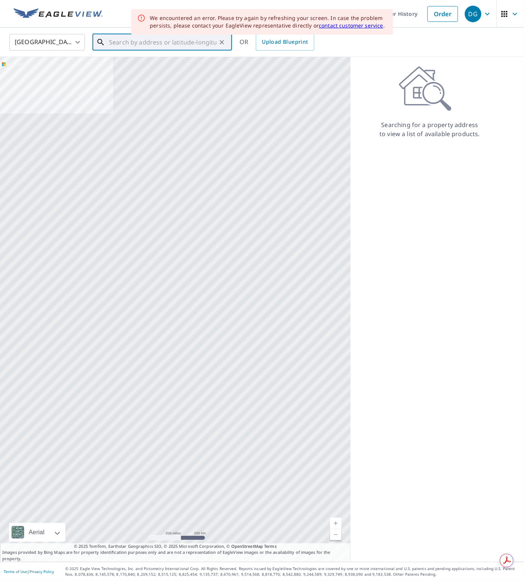
click at [153, 46] on input "text" at bounding box center [162, 42] width 107 height 21
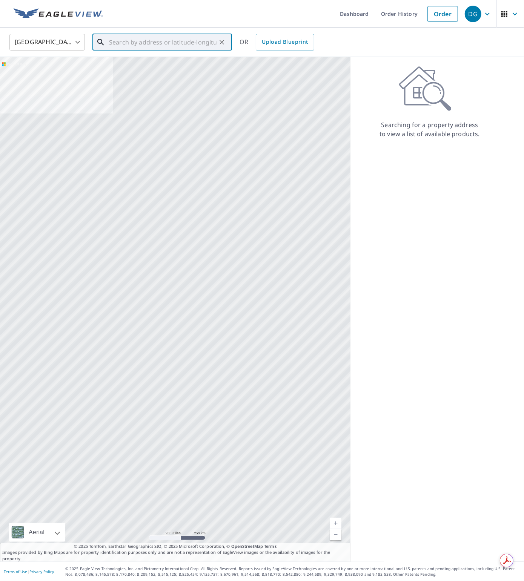
paste input "[STREET_ADDRESS][PERSON_NAME] Villages"
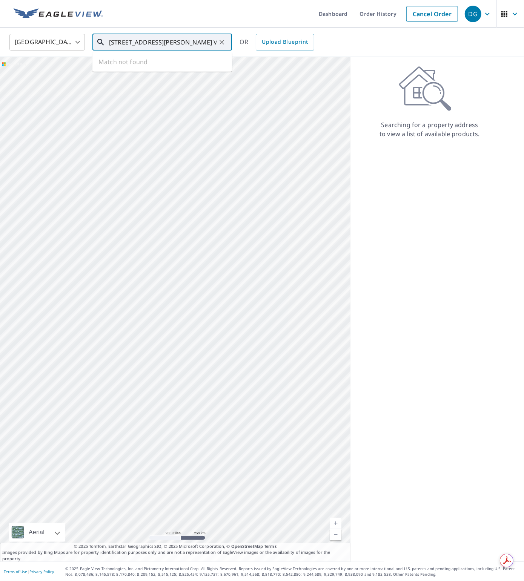
type input "[STREET_ADDRESS][PERSON_NAME] Villages"
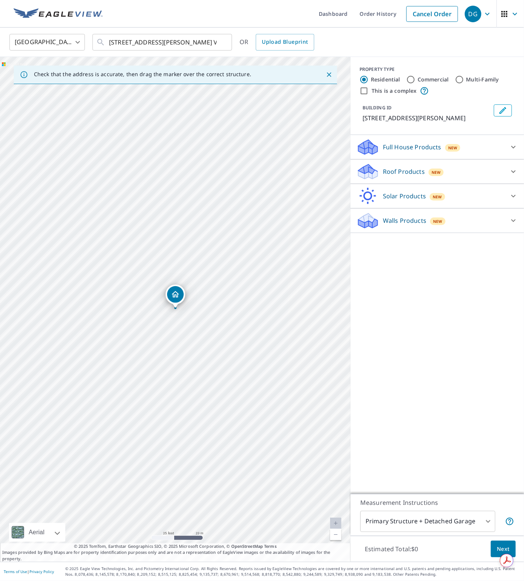
click at [385, 170] on p "Roof Products" at bounding box center [404, 171] width 42 height 9
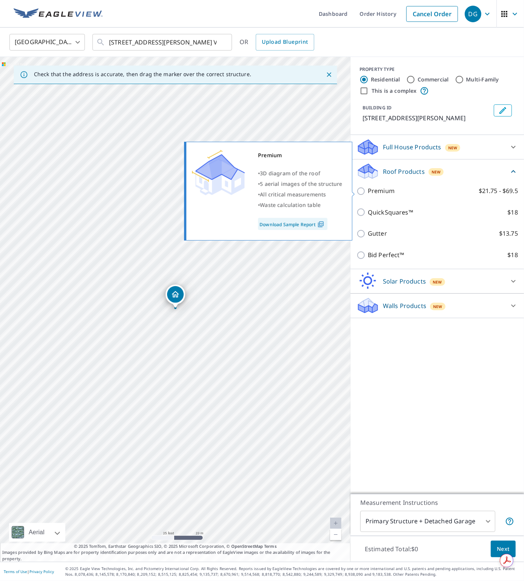
click at [371, 193] on p "Premium" at bounding box center [381, 190] width 27 height 9
click at [368, 193] on input "Premium $21.75 - $69.5" at bounding box center [361, 191] width 11 height 9
checkbox input "true"
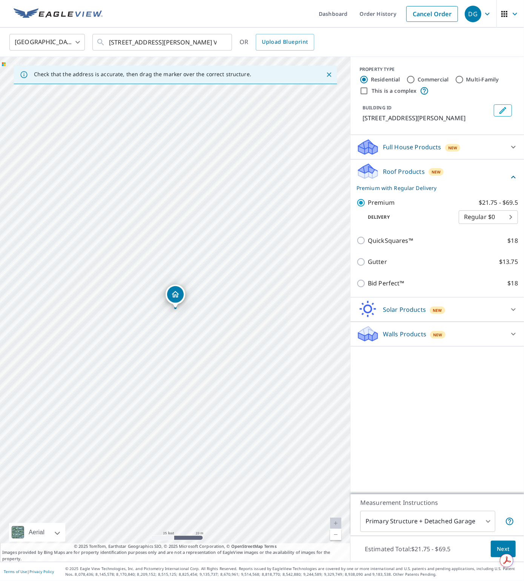
click at [504, 544] on span "Next" at bounding box center [502, 548] width 13 height 9
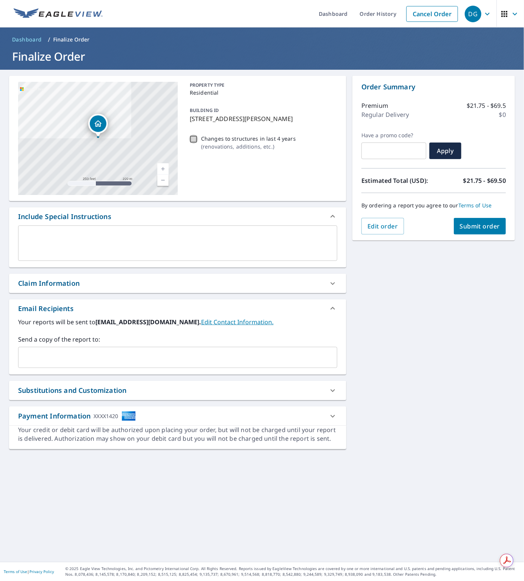
click at [195, 137] on input "Changes to structures in last 4 years ( renovations, additions, etc. )" at bounding box center [193, 139] width 9 height 9
checkbox input "true"
click at [487, 228] on span "Submit order" at bounding box center [480, 226] width 40 height 8
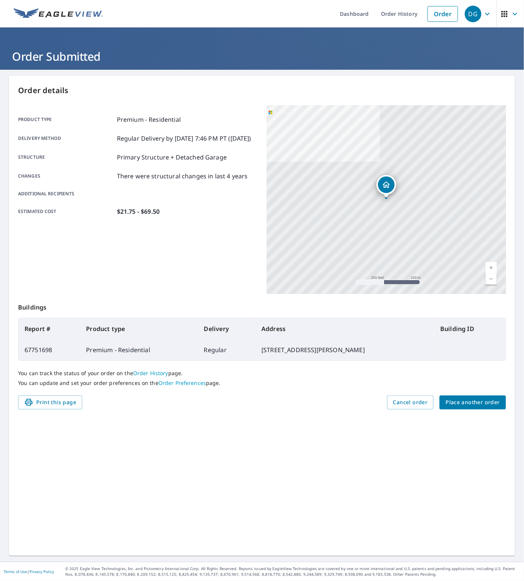
click at [458, 404] on span "Place another order" at bounding box center [472, 402] width 54 height 9
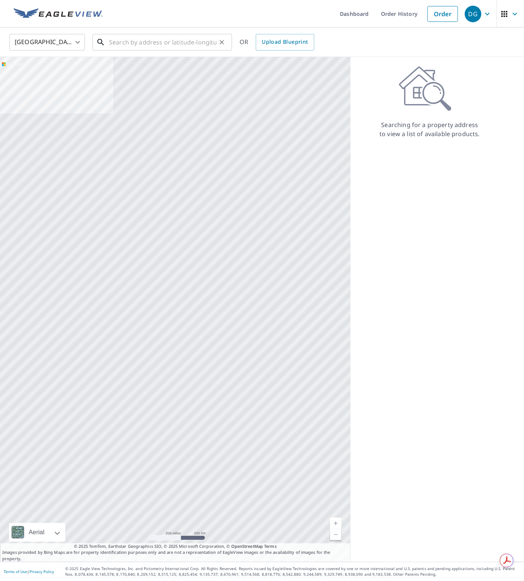
click at [176, 40] on input "text" at bounding box center [162, 42] width 107 height 21
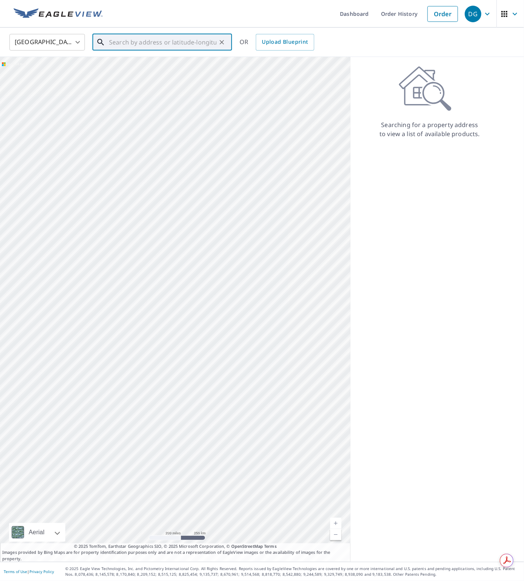
paste input "[STREET_ADDRESS][PERSON_NAME] Villages"
type input "[STREET_ADDRESS][PERSON_NAME] Villages"
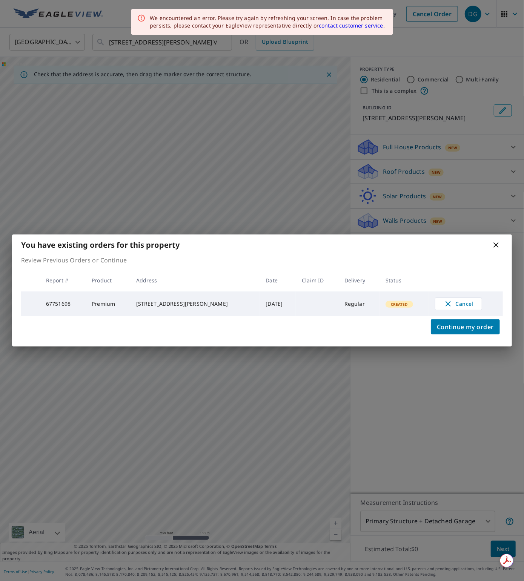
click at [495, 243] on icon at bounding box center [495, 245] width 9 height 9
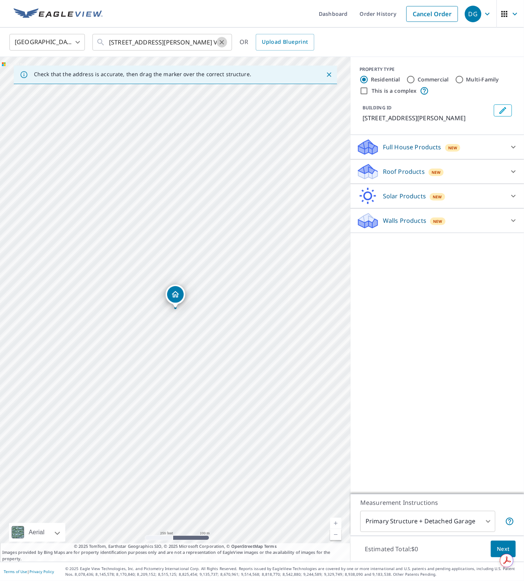
click at [222, 43] on icon "Clear" at bounding box center [222, 42] width 8 height 8
click at [158, 43] on input "text" at bounding box center [162, 42] width 107 height 21
paste input "[STREET_ADDRESS]"
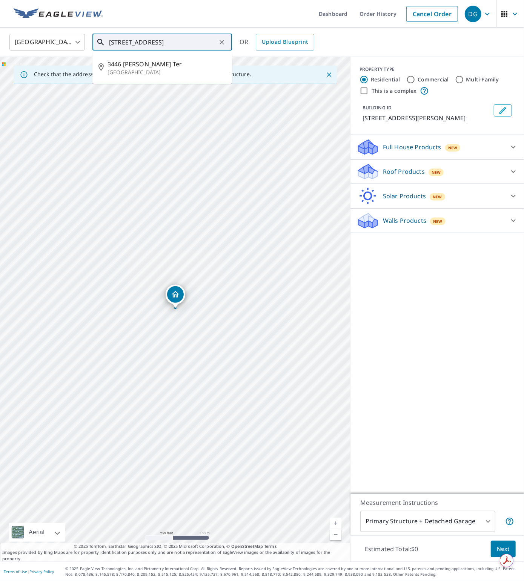
type input "[STREET_ADDRESS]"
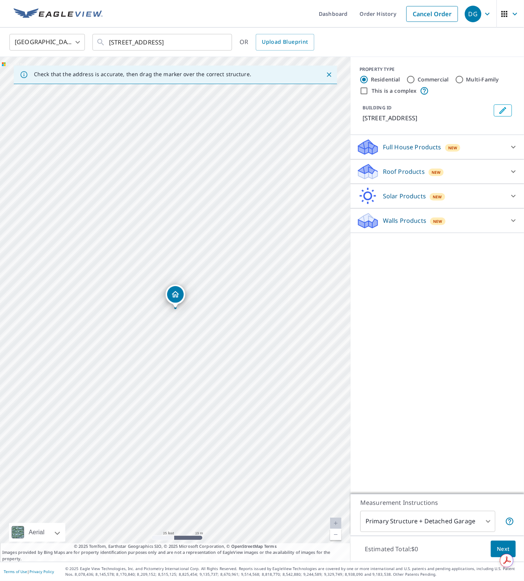
click at [375, 172] on icon at bounding box center [367, 174] width 19 height 9
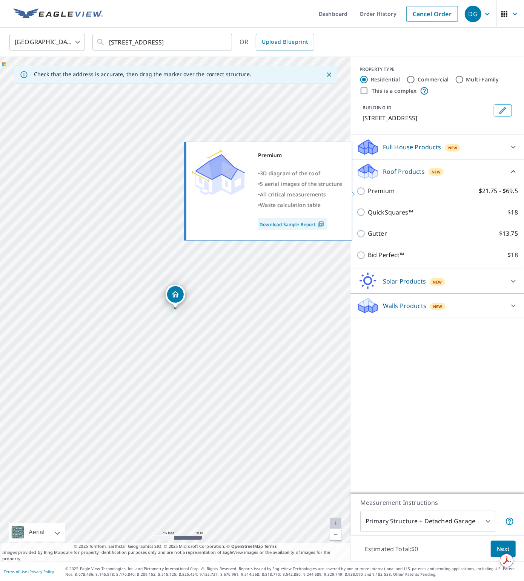
click at [384, 191] on p "Premium" at bounding box center [381, 190] width 27 height 9
click at [368, 191] on input "Premium $21.75 - $69.5" at bounding box center [361, 191] width 11 height 9
checkbox input "true"
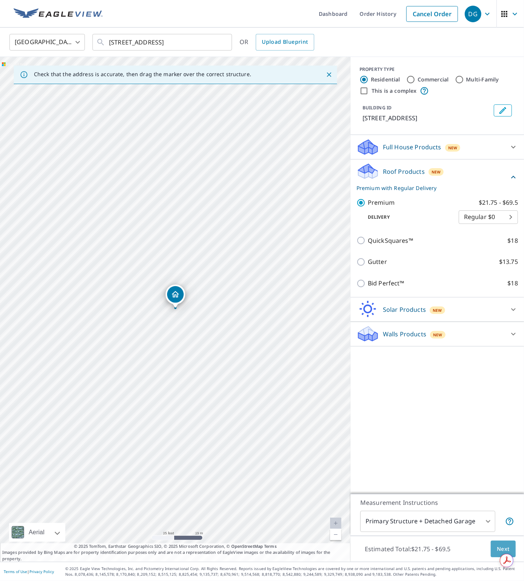
click at [504, 547] on span "Next" at bounding box center [502, 548] width 13 height 9
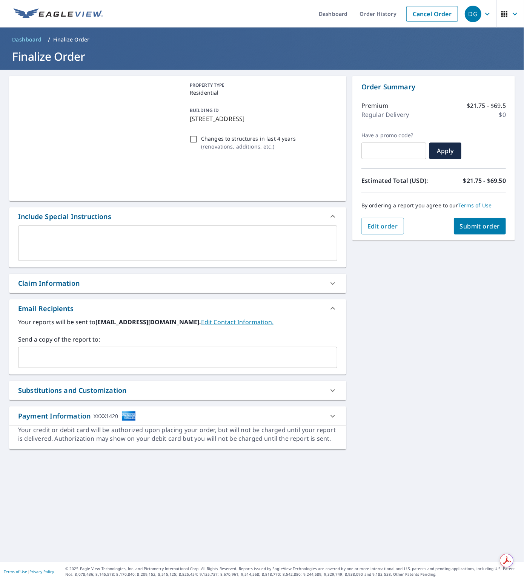
click at [197, 138] on input "Changes to structures in last 4 years ( renovations, additions, etc. )" at bounding box center [193, 139] width 9 height 9
checkbox input "true"
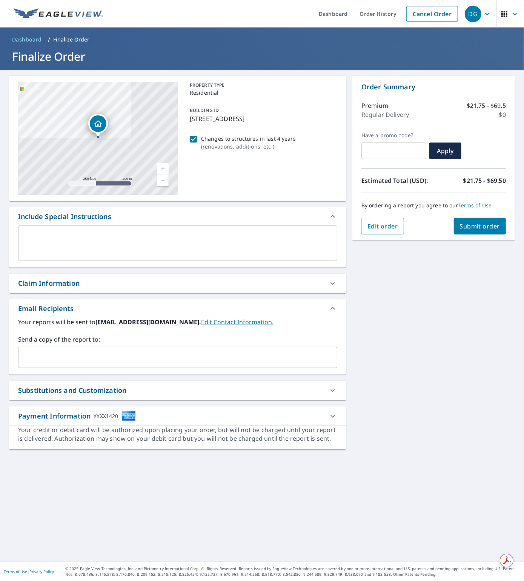
click at [493, 226] on span "Submit order" at bounding box center [480, 226] width 40 height 8
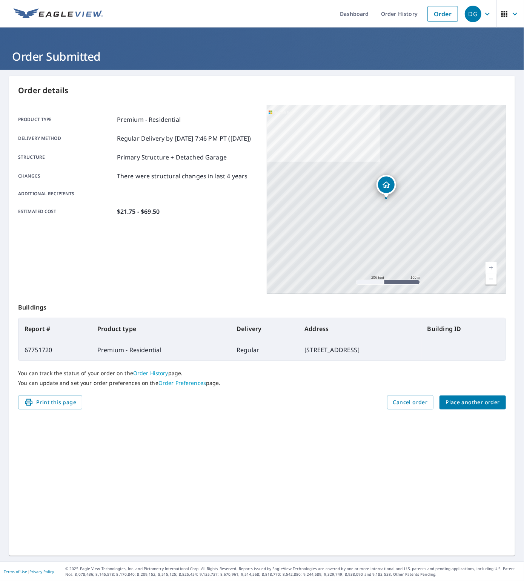
click at [462, 403] on span "Place another order" at bounding box center [472, 402] width 54 height 9
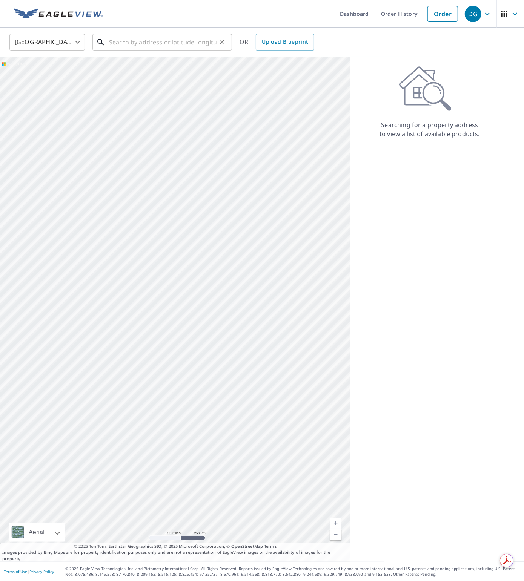
click at [149, 39] on input "text" at bounding box center [162, 42] width 107 height 21
paste input "[STREET_ADDRESS]"
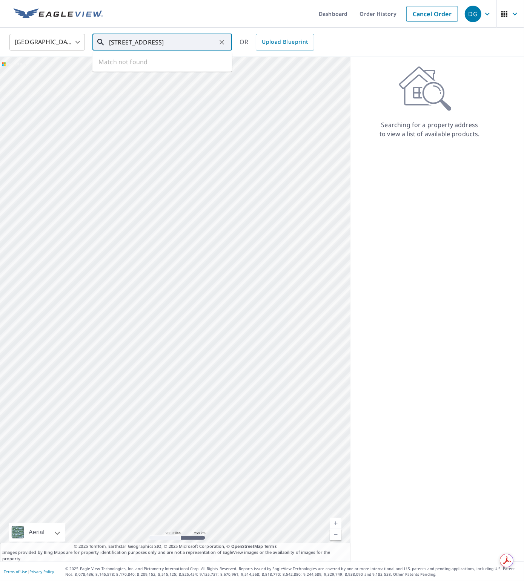
type input "[STREET_ADDRESS]"
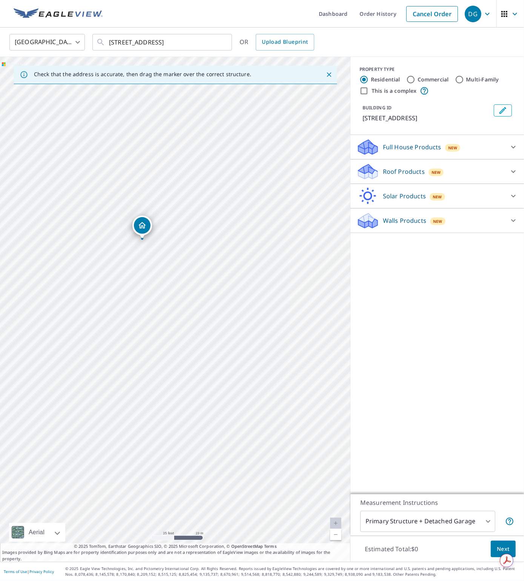
click at [383, 174] on p "Roof Products" at bounding box center [404, 171] width 42 height 9
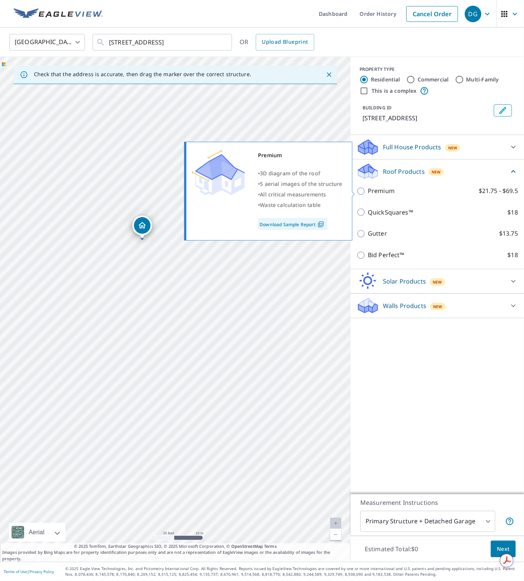
click at [381, 190] on p "Premium" at bounding box center [381, 190] width 27 height 9
click at [368, 190] on input "Premium $21.75 - $69.5" at bounding box center [361, 191] width 11 height 9
checkbox input "true"
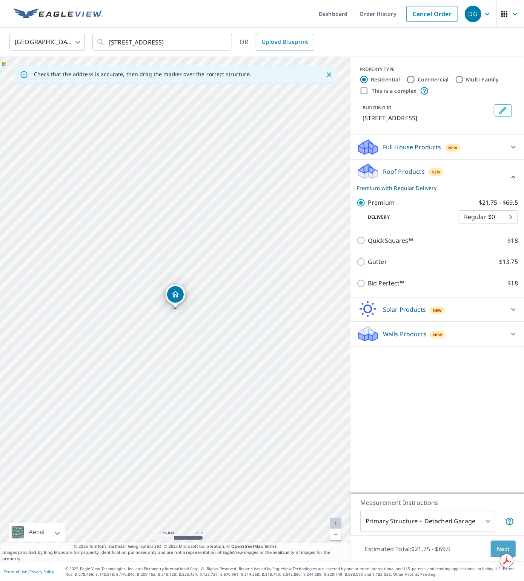
click at [499, 547] on span "Next" at bounding box center [502, 548] width 13 height 9
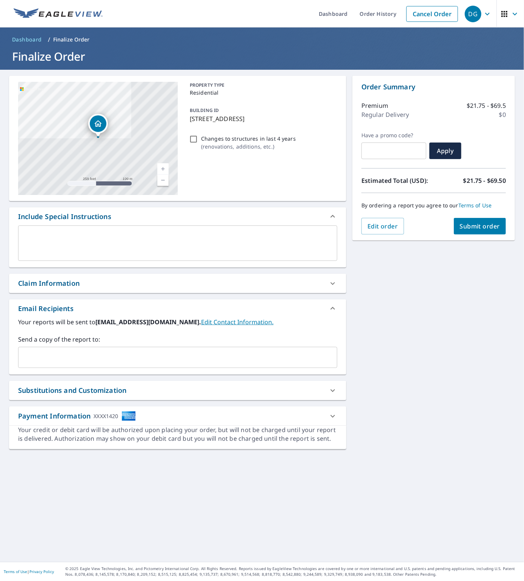
click at [193, 139] on input "Changes to structures in last 4 years ( renovations, additions, etc. )" at bounding box center [193, 139] width 9 height 9
checkbox input "true"
click at [491, 224] on span "Submit order" at bounding box center [480, 226] width 40 height 8
